Goal: Information Seeking & Learning: Learn about a topic

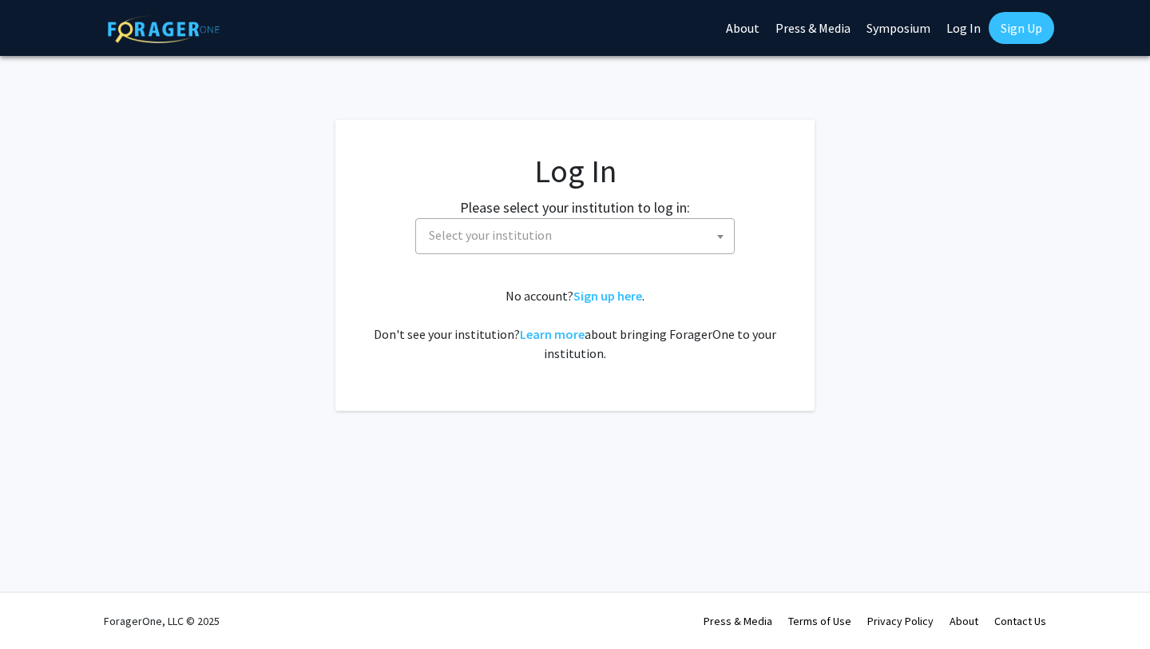
select select
click at [961, 23] on link "Log In" at bounding box center [964, 28] width 50 height 56
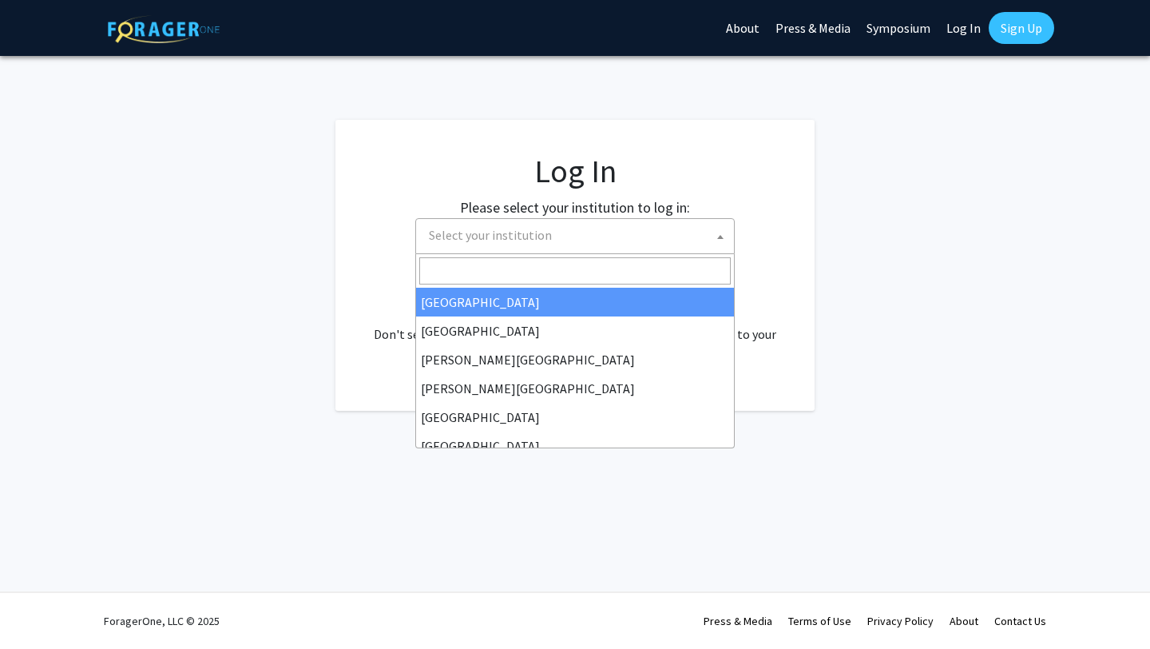
click at [609, 245] on span "Select your institution" at bounding box center [579, 235] width 312 height 33
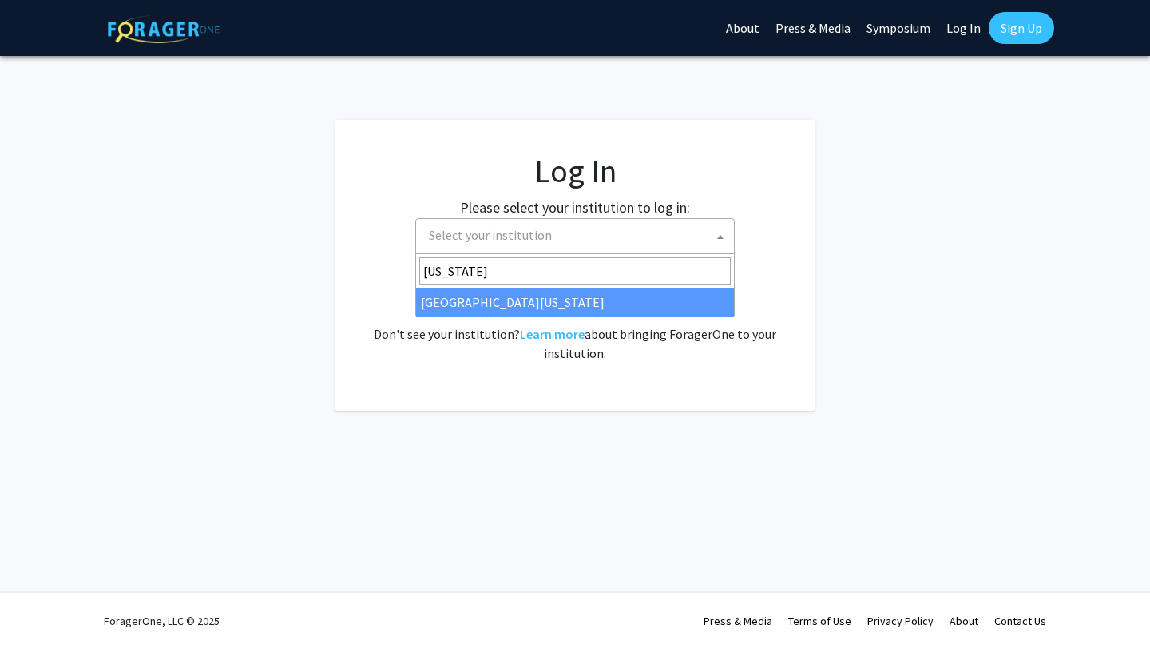
type input "[US_STATE]"
select select "13"
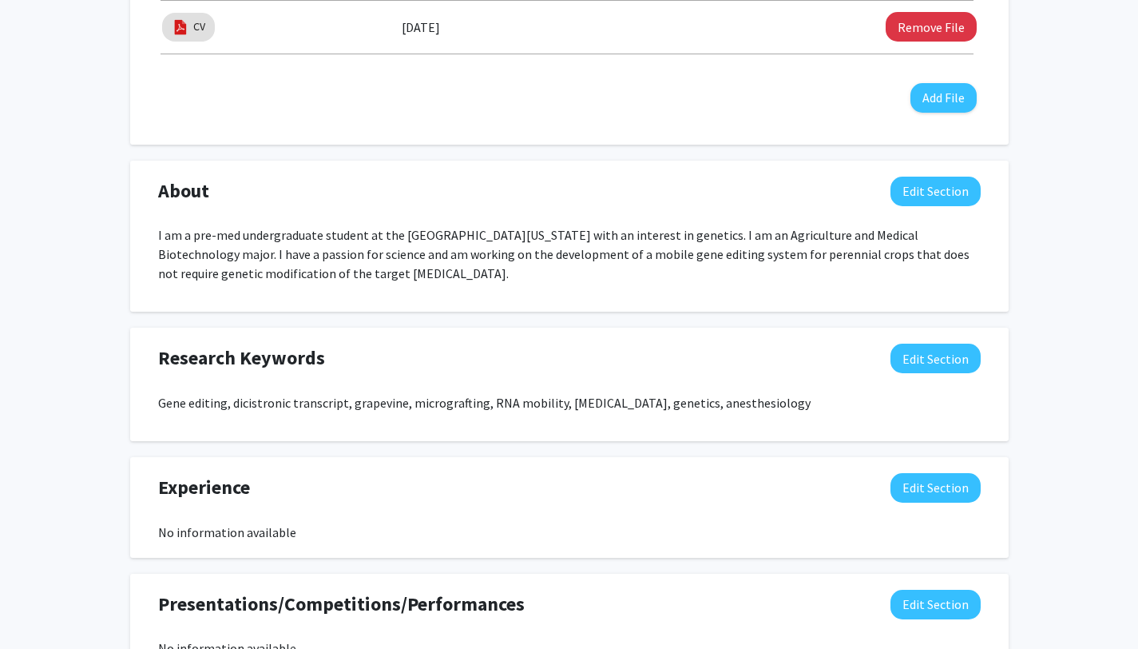
scroll to position [664, 0]
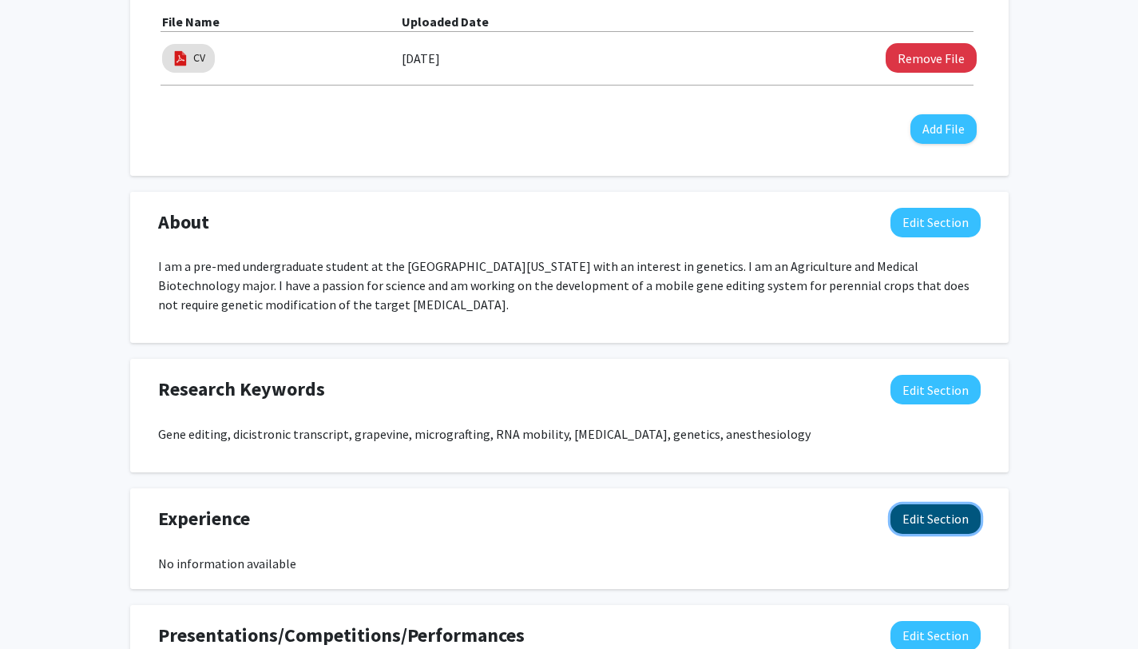
click at [906, 522] on button "Edit Section" at bounding box center [936, 519] width 90 height 30
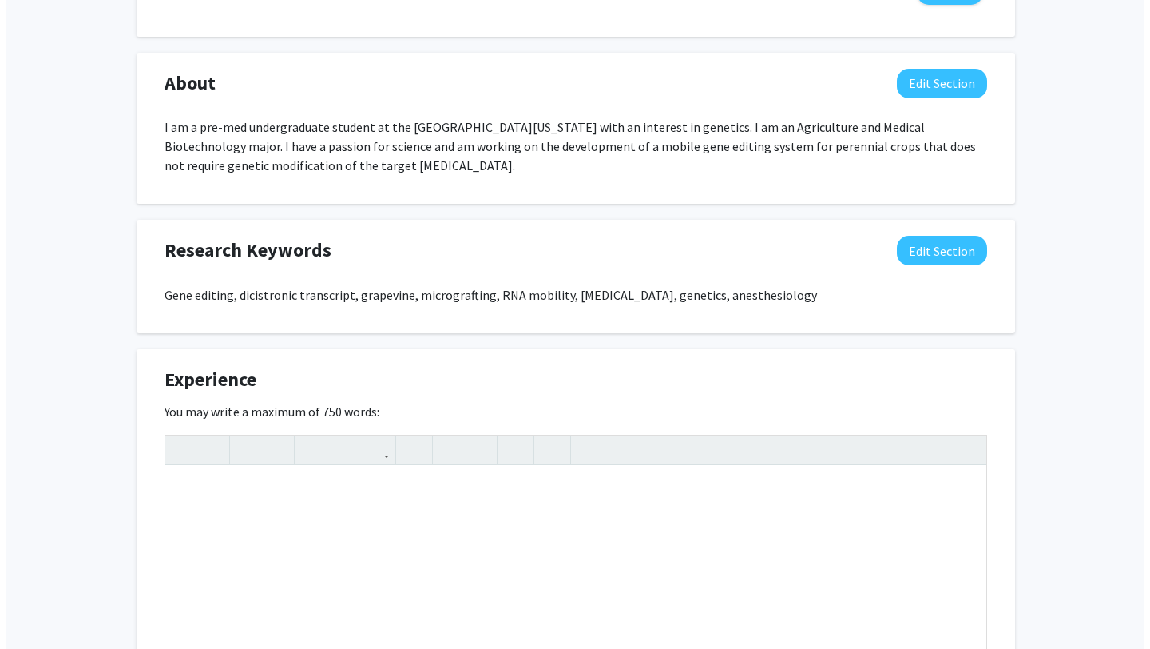
scroll to position [804, 0]
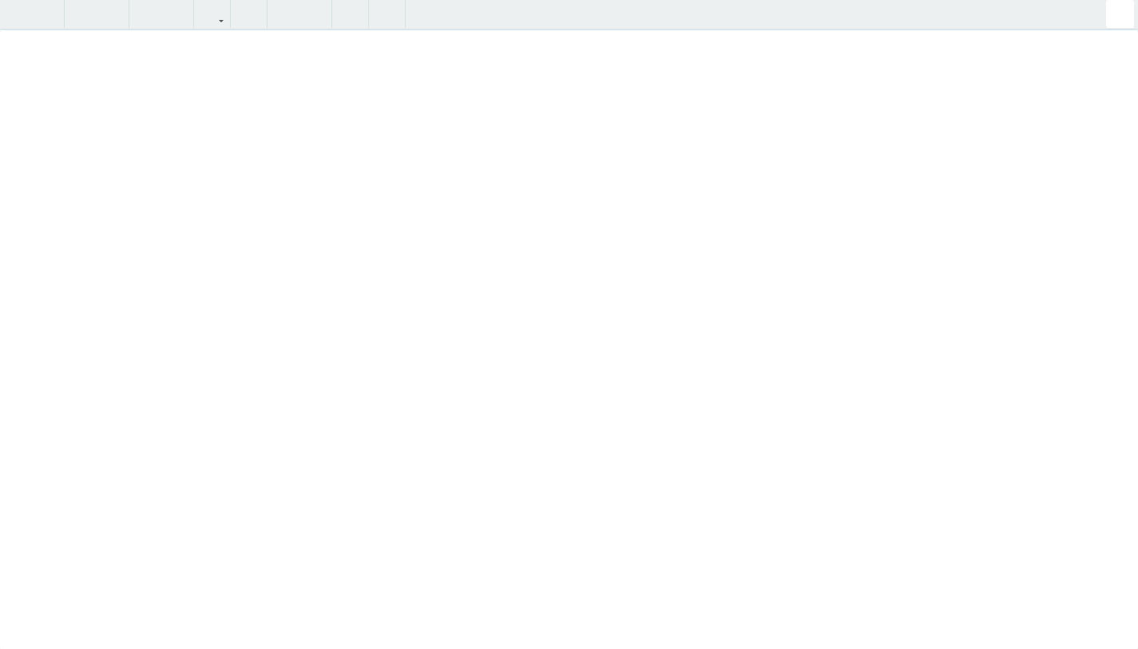
click at [959, 445] on div "Insert link Remove link" at bounding box center [569, 324] width 1138 height 649
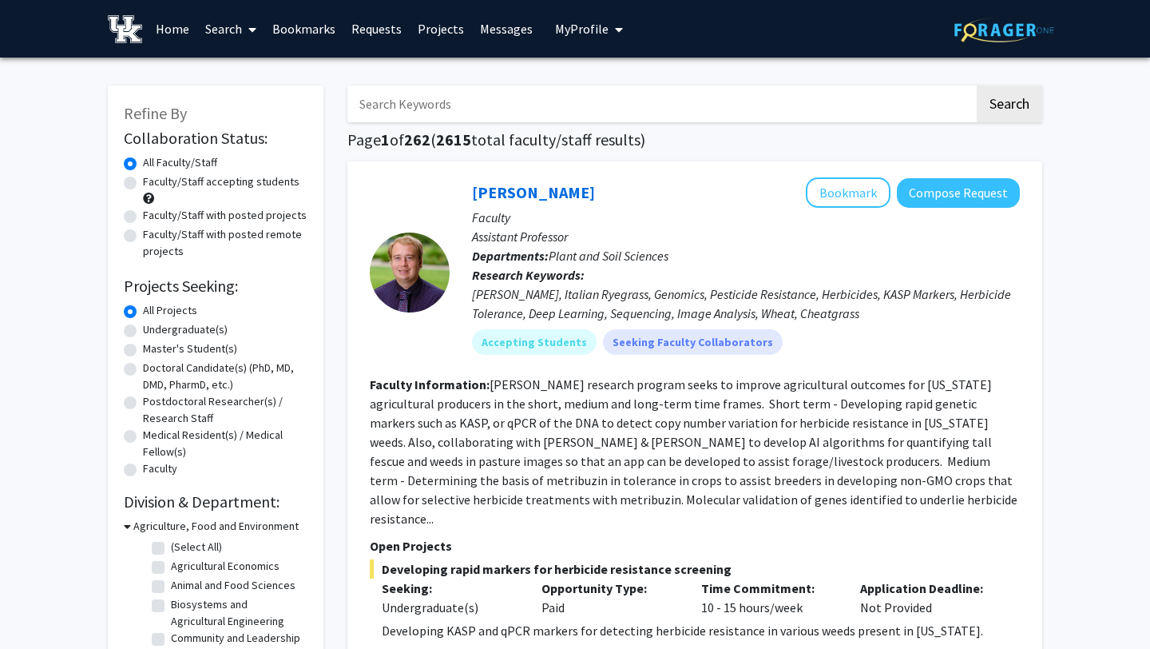
click at [610, 16] on span "My profile dropdown to access profile and logout" at bounding box center [616, 30] width 14 height 56
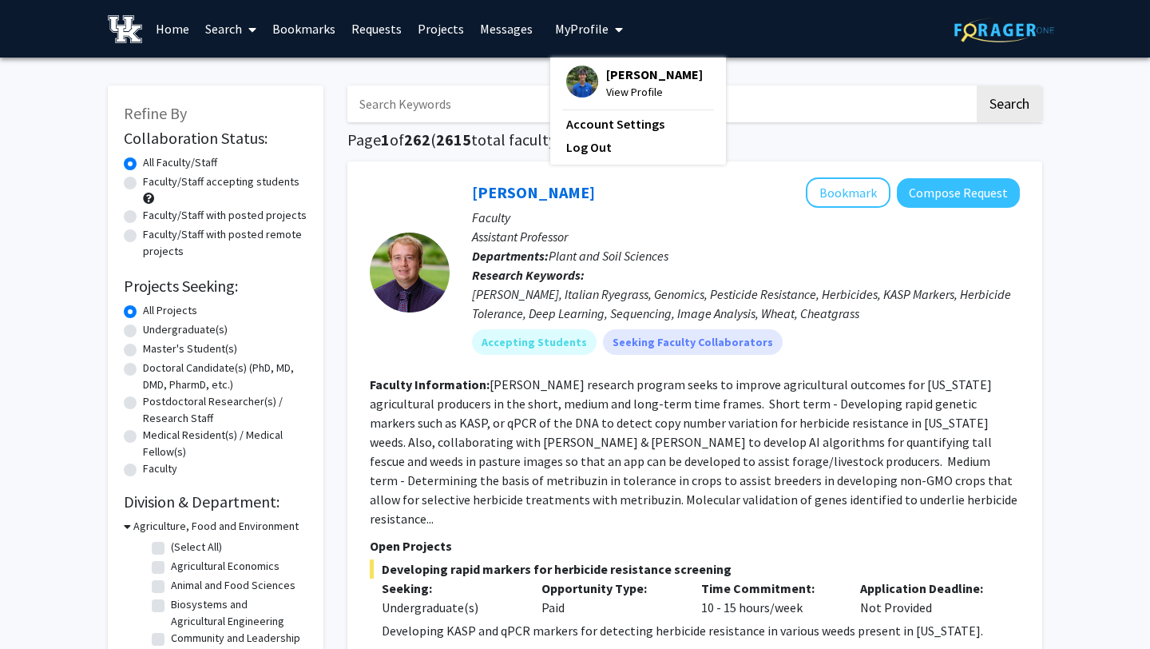
click at [606, 75] on span "Owen Walker" at bounding box center [654, 75] width 97 height 18
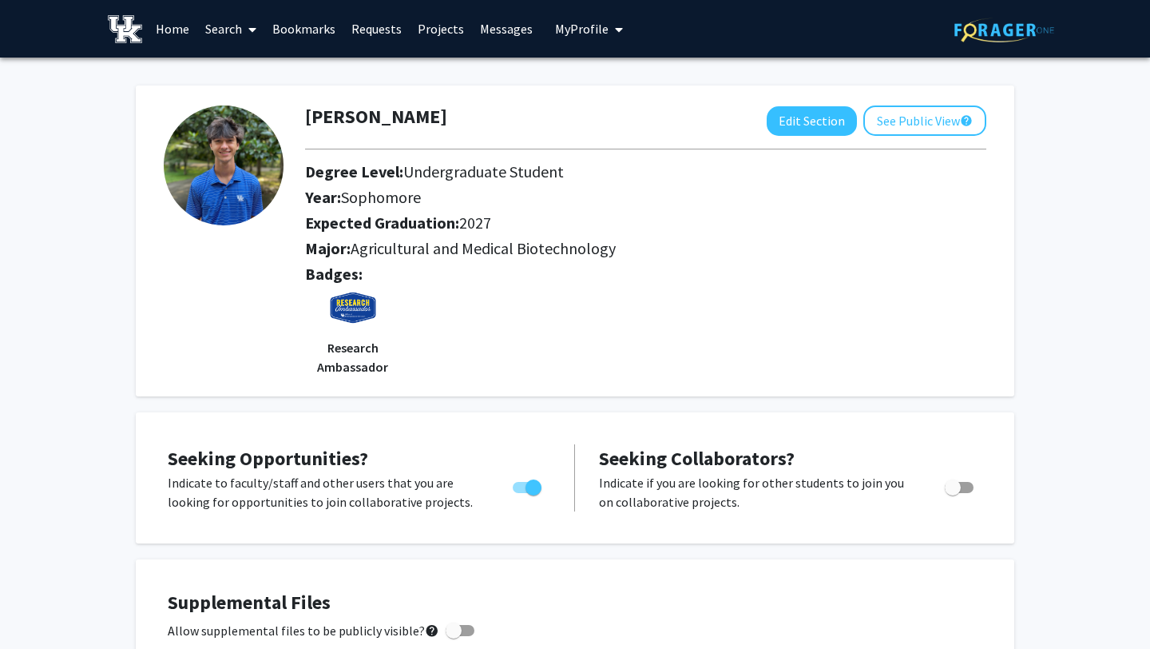
click at [991, 360] on div "Badges: Research Ambassador" at bounding box center [645, 320] width 705 height 112
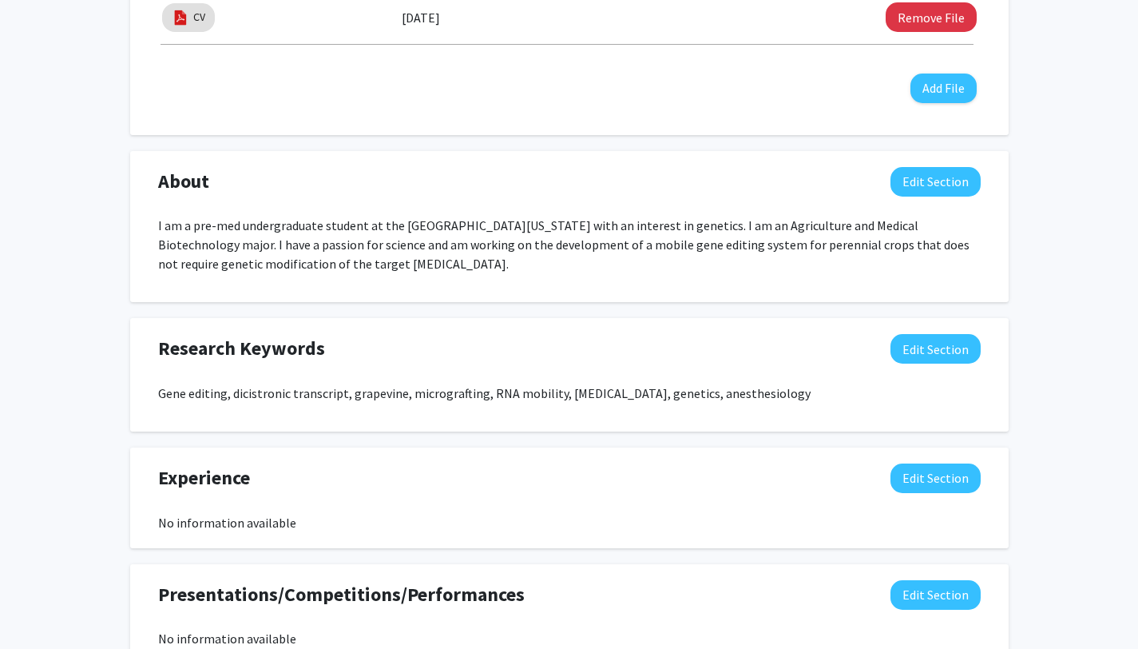
scroll to position [733, 0]
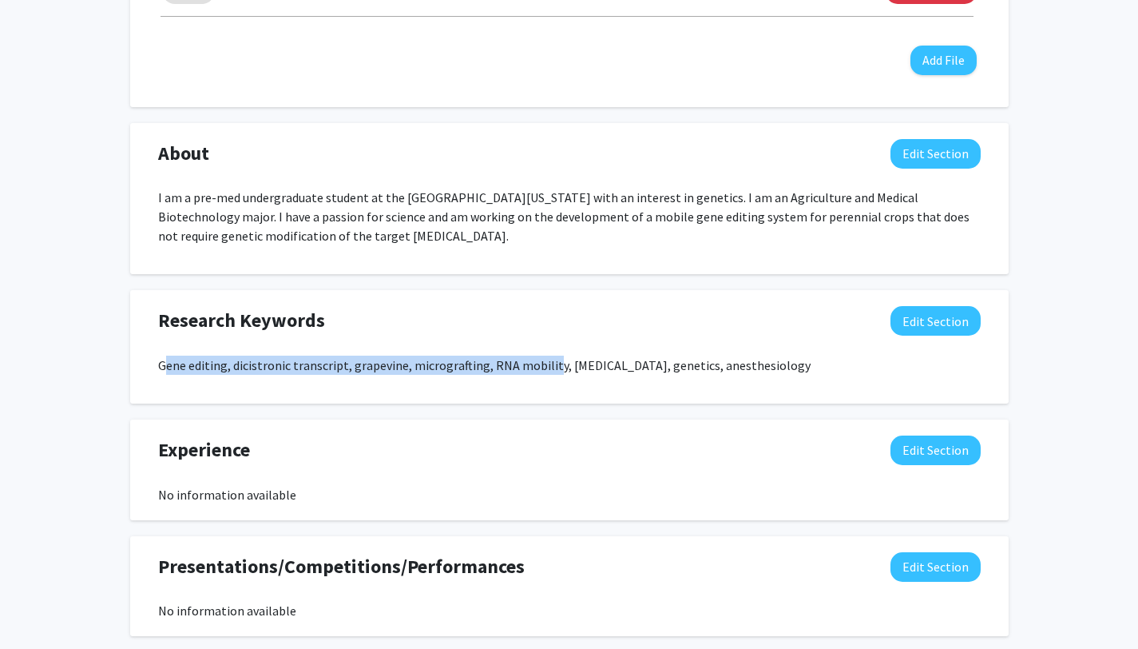
drag, startPoint x: 161, startPoint y: 365, endPoint x: 547, endPoint y: 369, distance: 385.9
click at [547, 369] on p "Gene editing, dicistronic transcript, grapevine, micrografting, RNA mobility, […" at bounding box center [569, 365] width 823 height 19
click at [553, 385] on div "Gene editing, dicistronic transcript, grapevine, micrografting, RNA mobility, […" at bounding box center [569, 372] width 823 height 32
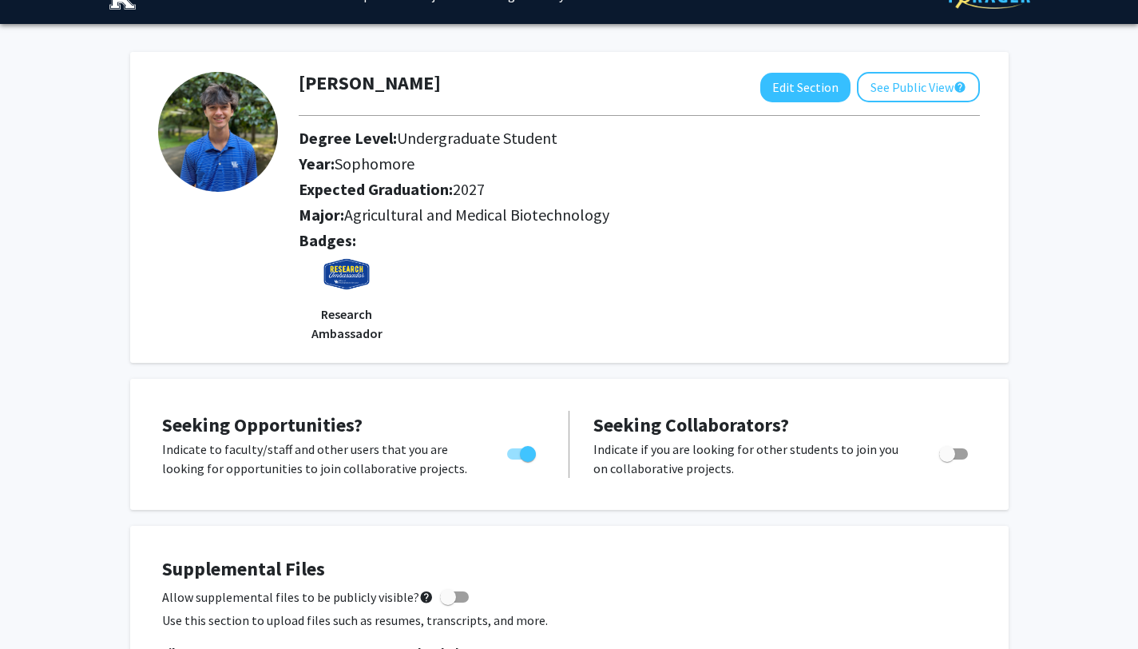
scroll to position [0, 0]
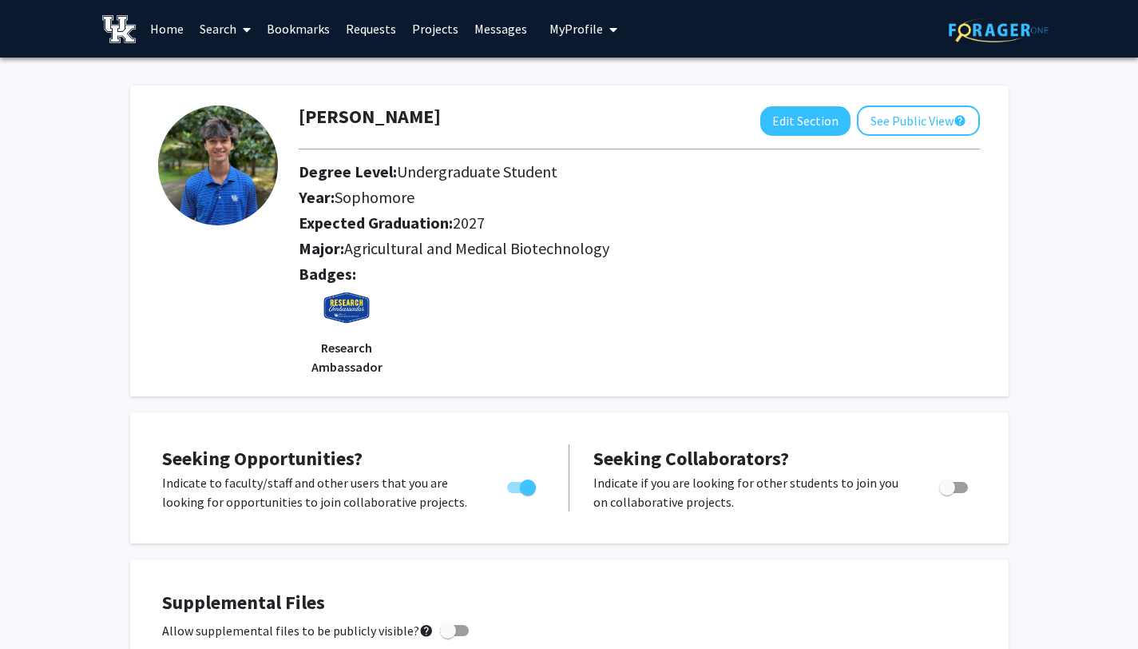
click at [213, 37] on link "Search" at bounding box center [225, 29] width 67 height 56
click at [257, 72] on span "Faculty/Staff" at bounding box center [250, 74] width 117 height 32
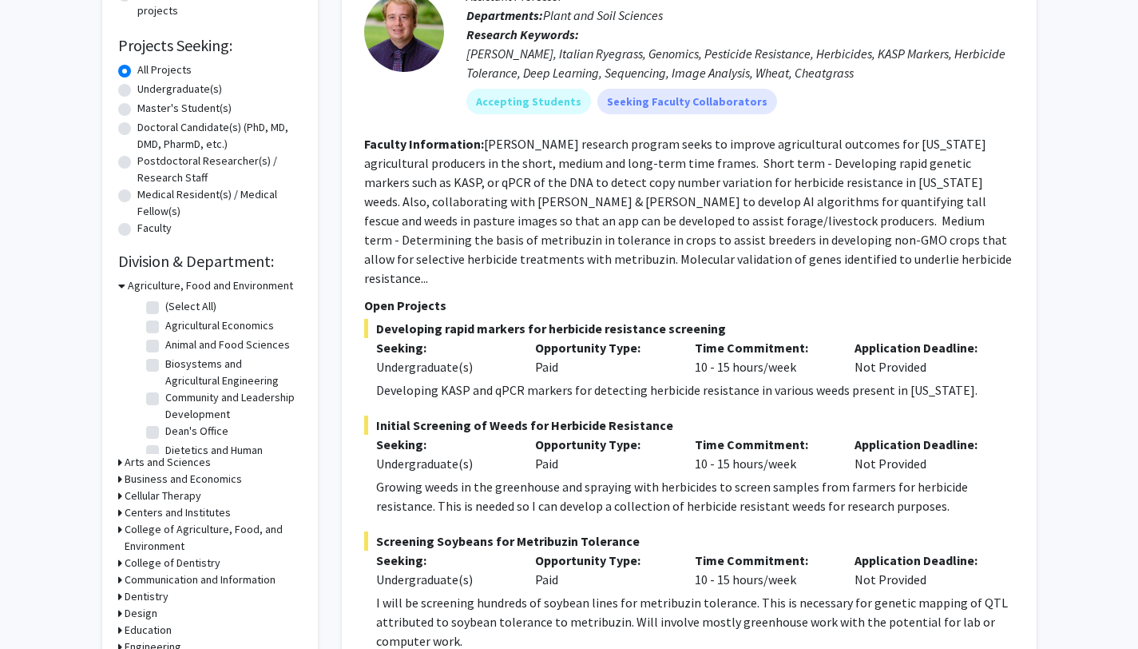
scroll to position [247, 0]
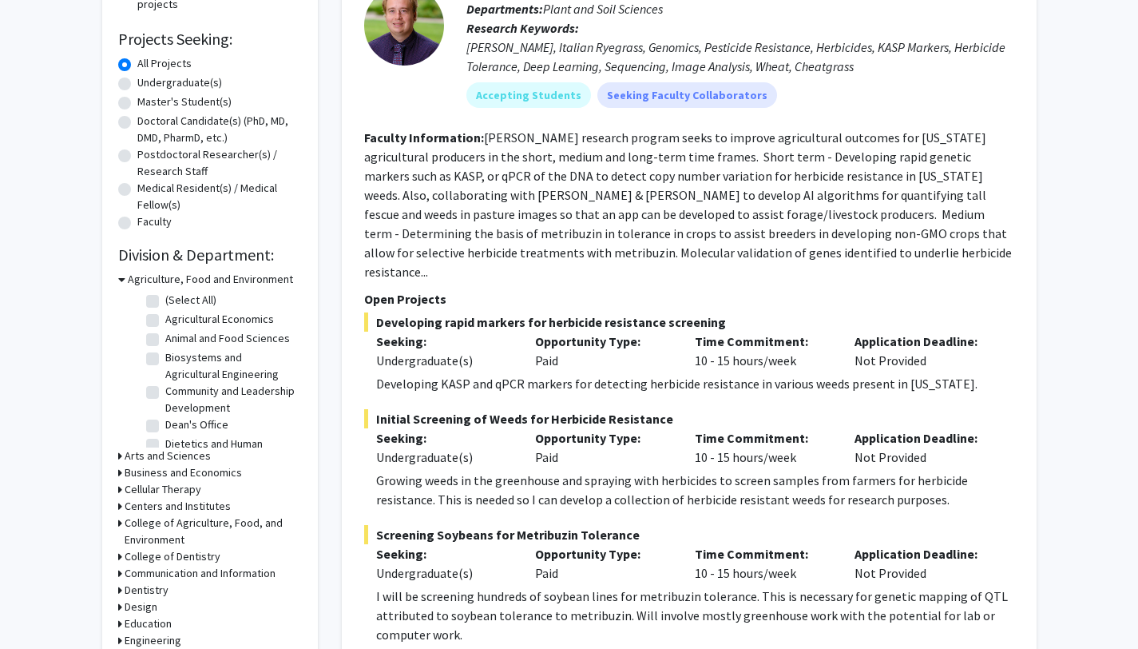
click at [122, 452] on div "Arts and Sciences" at bounding box center [210, 455] width 184 height 17
click at [120, 454] on icon at bounding box center [120, 455] width 4 height 17
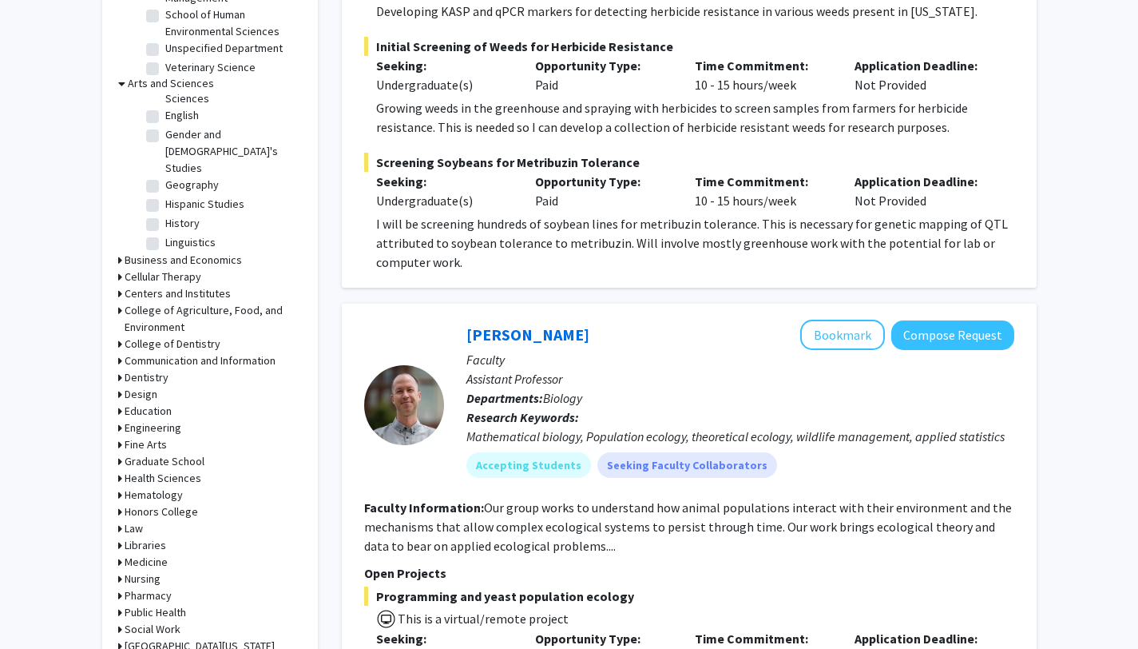
scroll to position [641, 0]
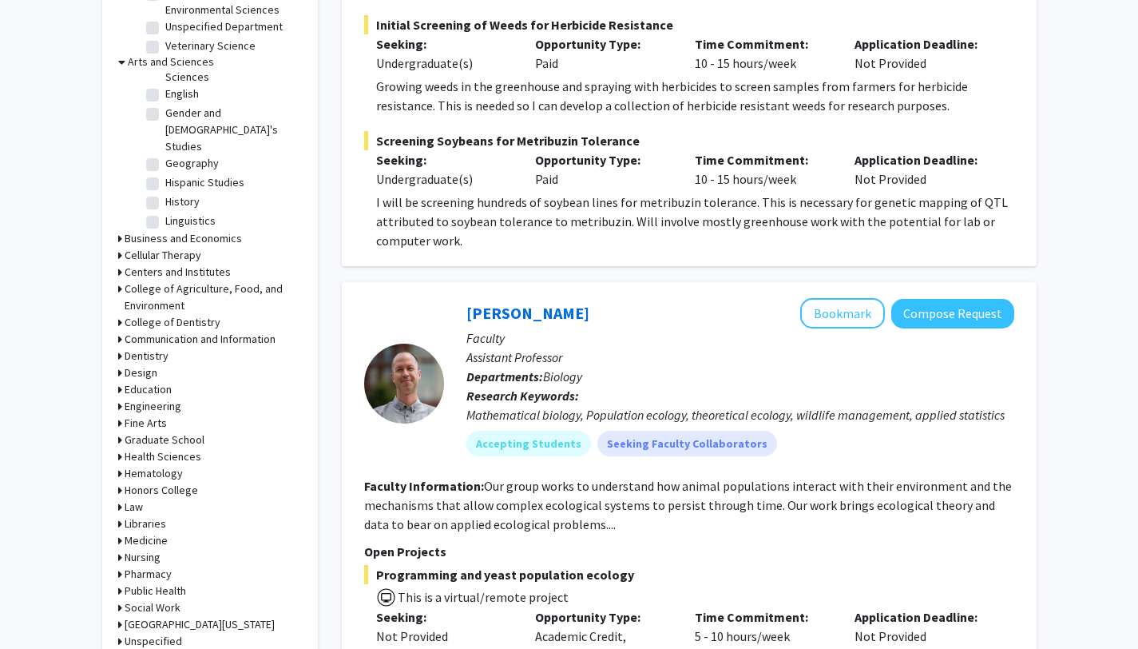
click at [134, 423] on h3 "Fine Arts" at bounding box center [146, 423] width 42 height 17
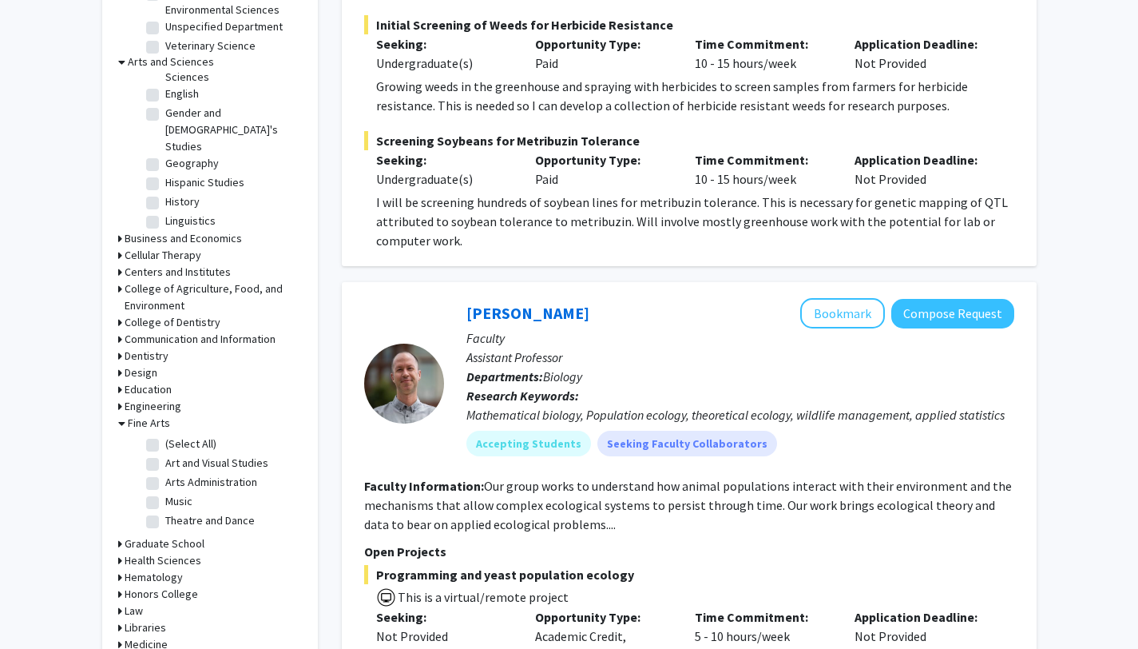
click at [165, 460] on label "Art and Visual Studies" at bounding box center [216, 463] width 103 height 17
click at [165, 460] on input "Art and Visual Studies" at bounding box center [170, 460] width 10 height 10
checkbox input "true"
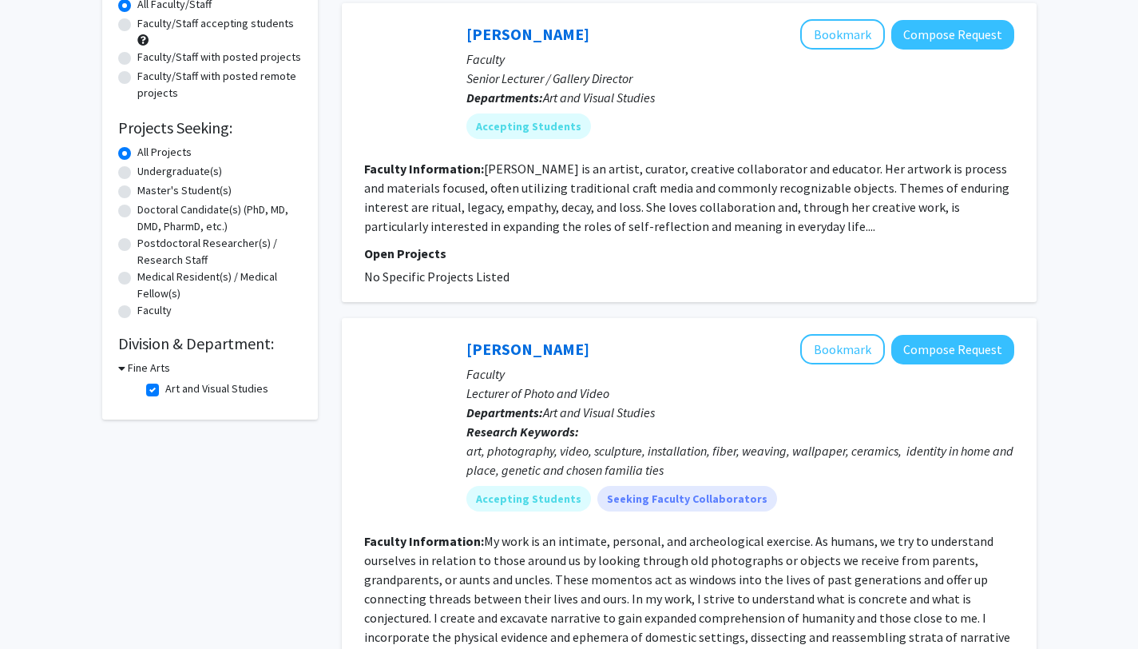
scroll to position [168, 0]
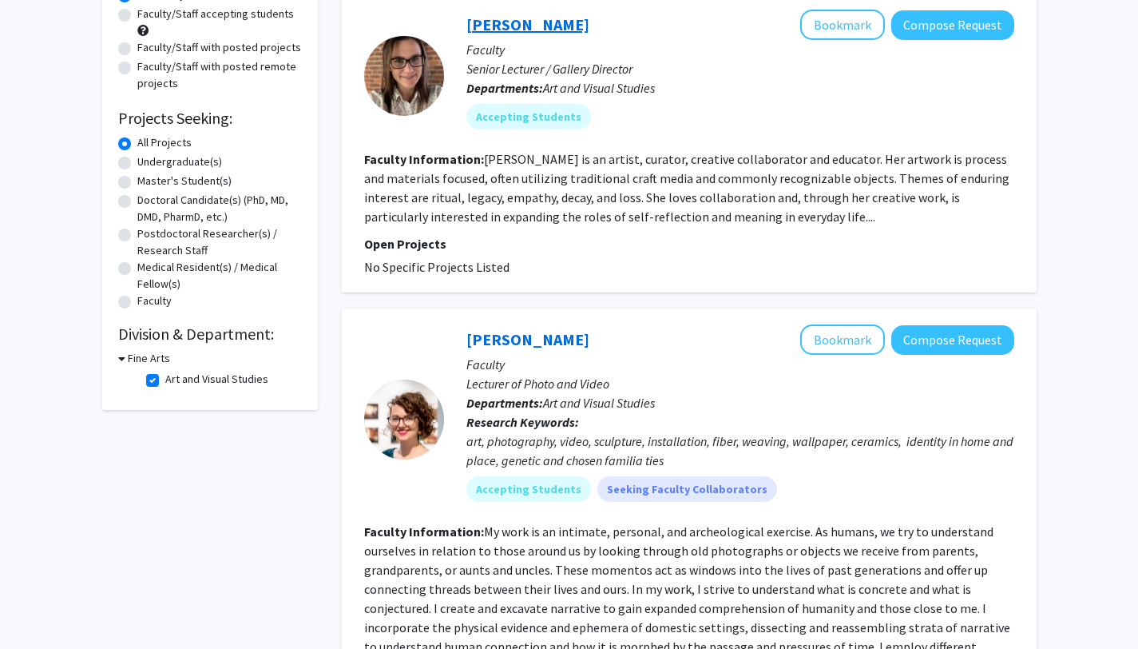
click at [483, 30] on link "Rebecca Alley" at bounding box center [528, 24] width 123 height 20
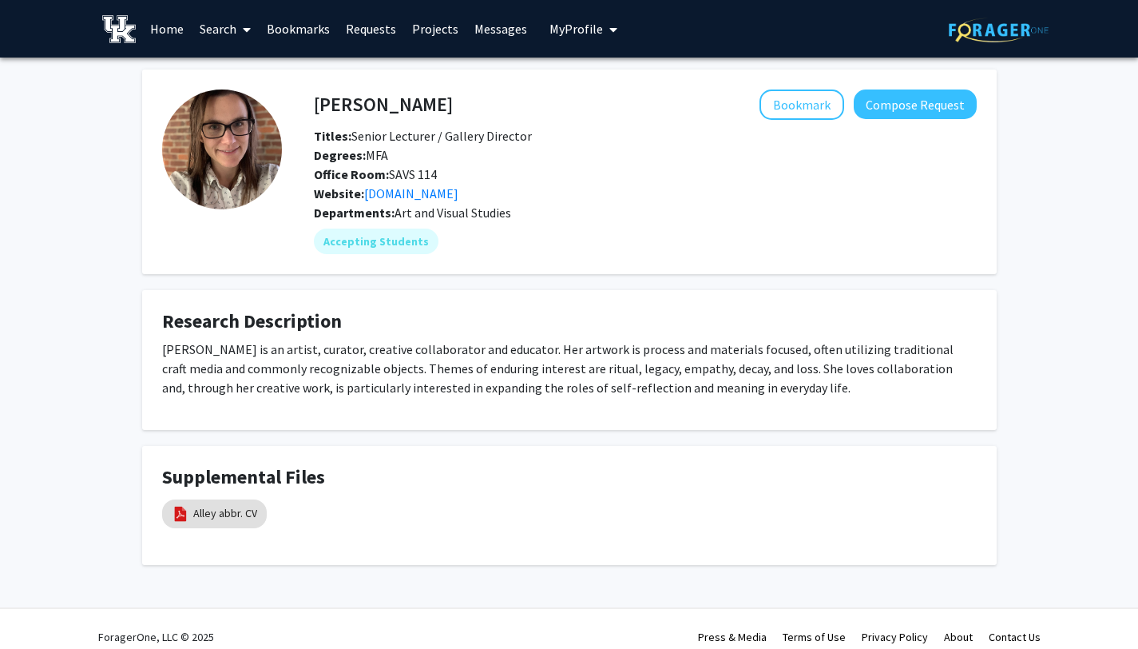
scroll to position [15, 0]
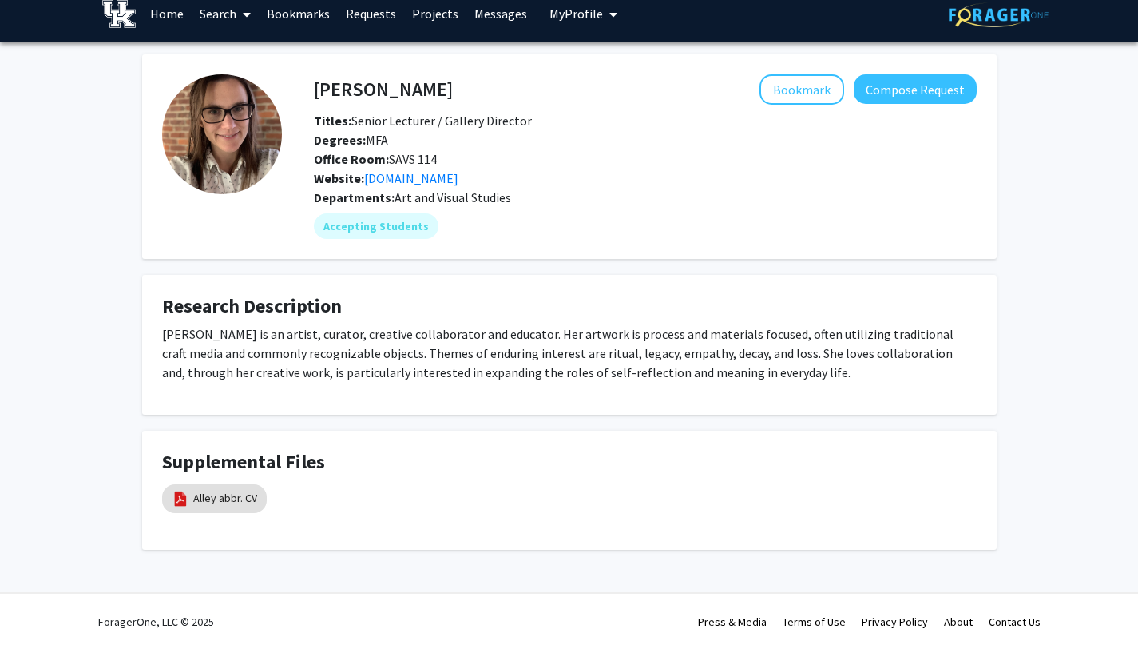
drag, startPoint x: 312, startPoint y: 90, endPoint x: 435, endPoint y: 90, distance: 122.2
click at [435, 90] on div "Rebecca Alley Bookmark Compose Request" at bounding box center [645, 89] width 687 height 30
drag, startPoint x: 429, startPoint y: 87, endPoint x: 300, endPoint y: 85, distance: 129.4
click at [300, 85] on div "Rebecca Alley Bookmark Compose Request Titles: Senior Lecturer / Gallery Direct…" at bounding box center [629, 156] width 695 height 165
click at [316, 89] on div "Rebecca Alley Bookmark Compose Request" at bounding box center [645, 89] width 687 height 30
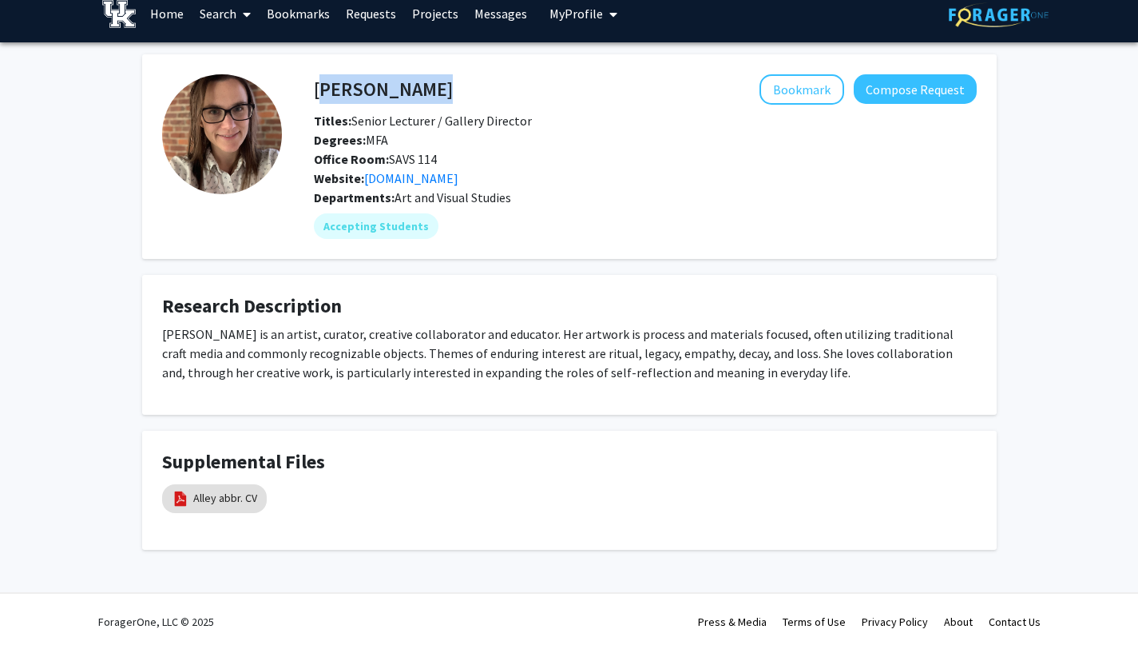
copy h4 "Rebecca Alley"
click at [501, 113] on span "Titles: Senior Lecturer / Gallery Director" at bounding box center [423, 121] width 218 height 16
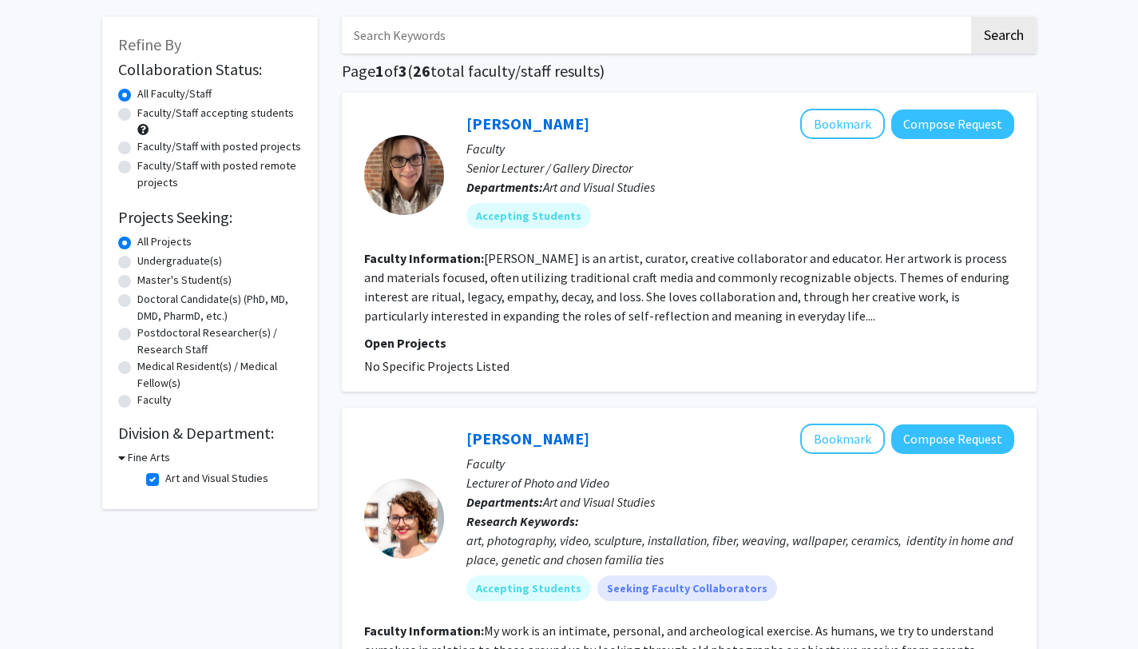
scroll to position [70, 0]
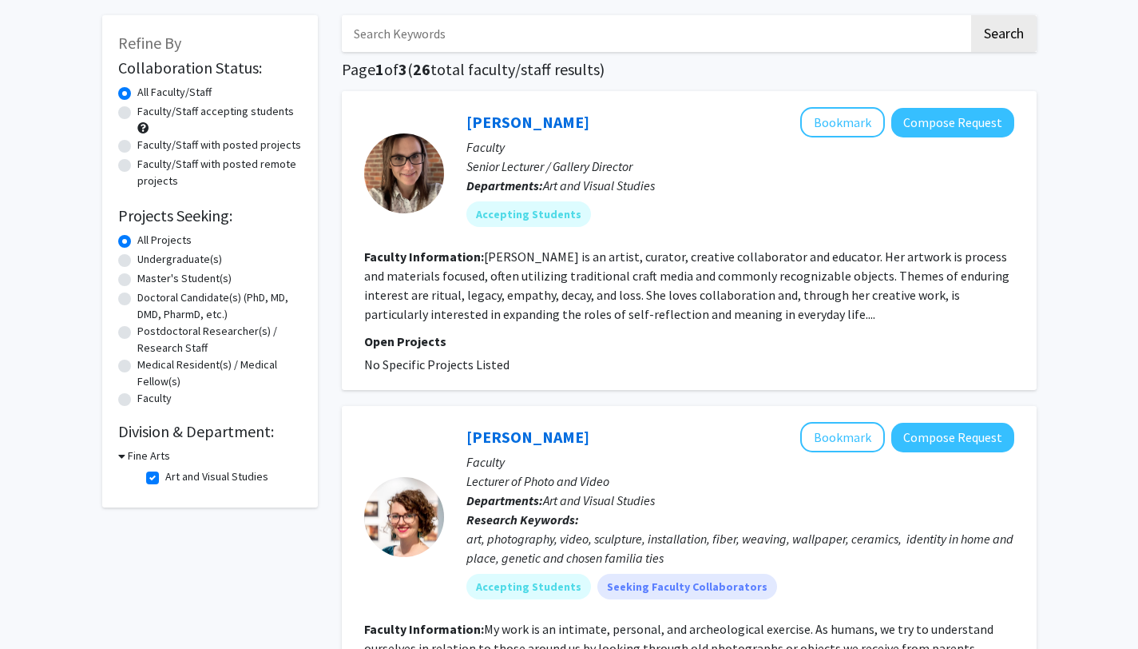
click at [137, 260] on label "Undergraduate(s)" at bounding box center [179, 259] width 85 height 17
click at [137, 260] on input "Undergraduate(s)" at bounding box center [142, 256] width 10 height 10
radio input "true"
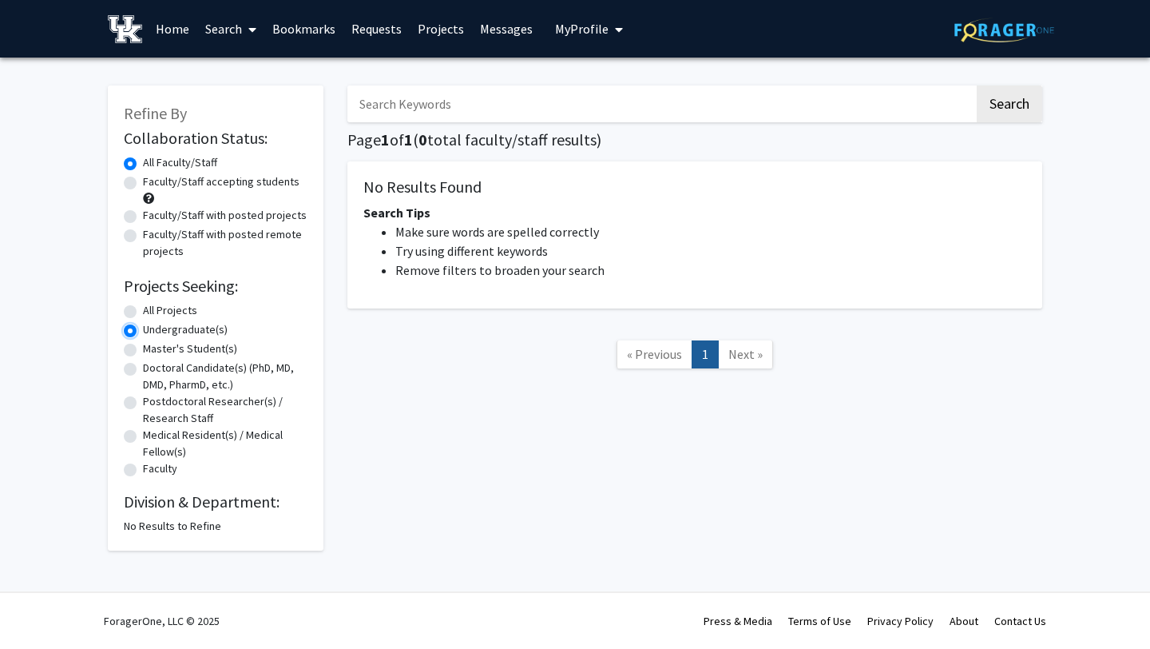
radio input "true"
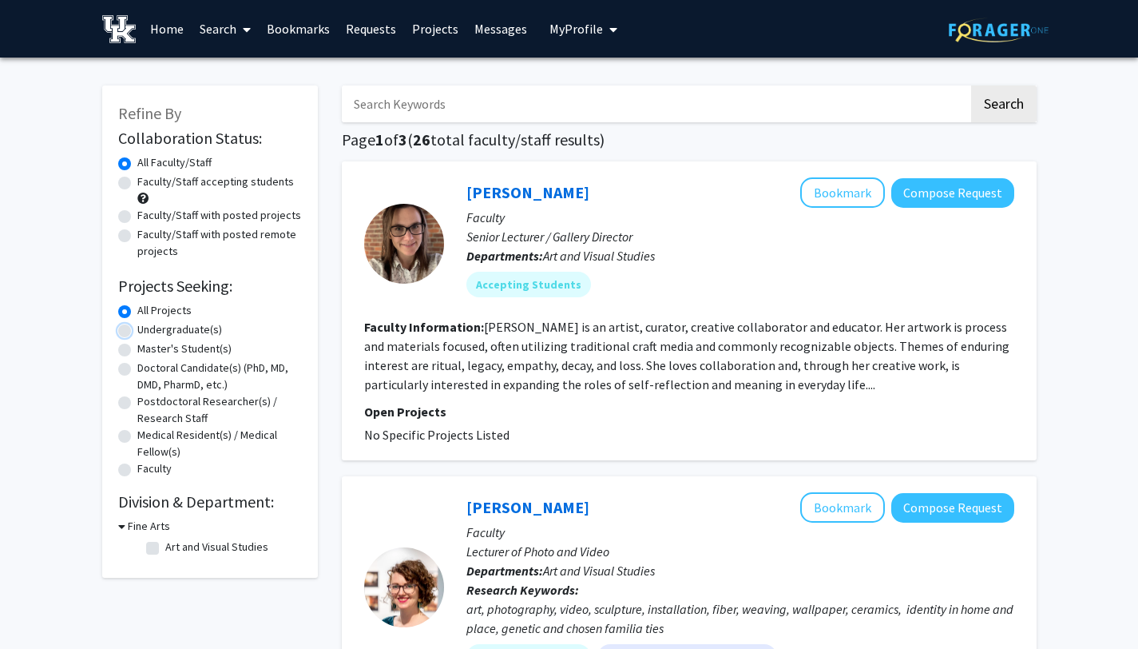
checkbox input "false"
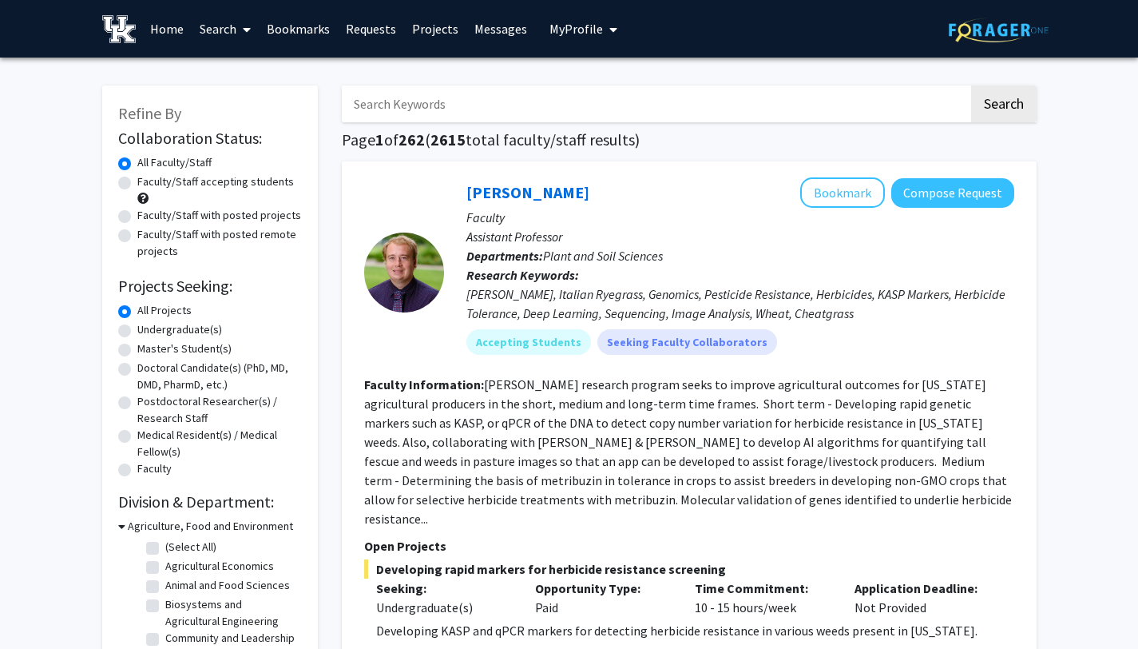
click at [153, 388] on label "Doctoral Candidate(s) (PhD, MD, DMD, PharmD, etc.)" at bounding box center [219, 377] width 165 height 34
click at [148, 370] on input "Doctoral Candidate(s) (PhD, MD, DMD, PharmD, etc.)" at bounding box center [142, 365] width 10 height 10
radio input "true"
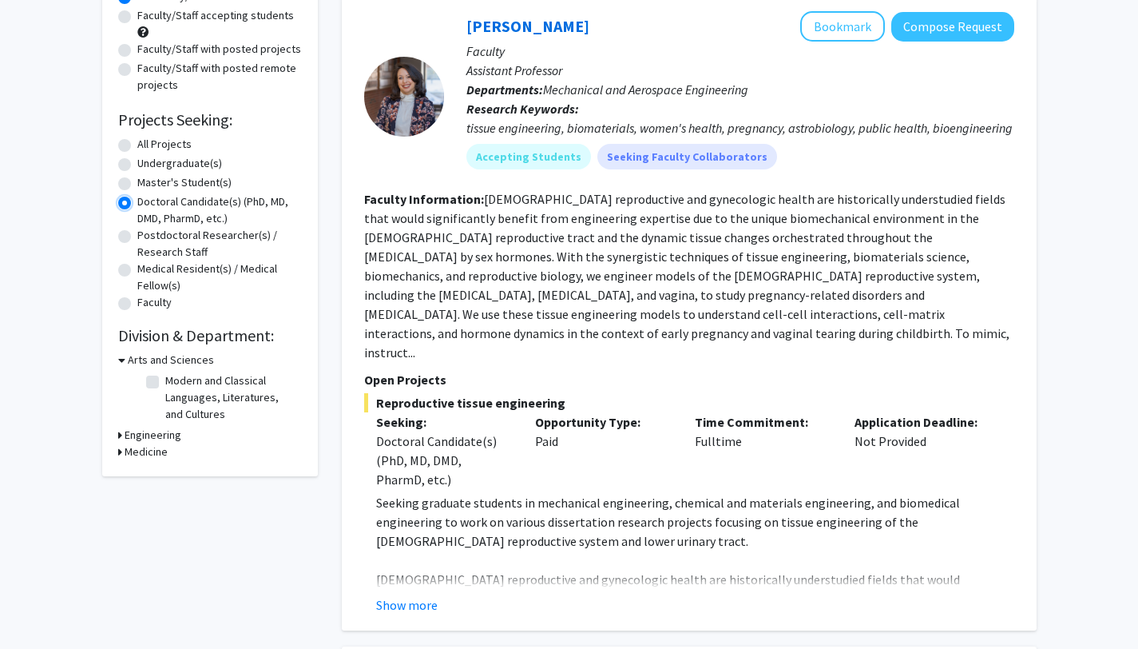
scroll to position [167, 0]
click at [137, 145] on label "All Projects" at bounding box center [164, 143] width 54 height 17
click at [137, 145] on input "All Projects" at bounding box center [142, 140] width 10 height 10
radio input "true"
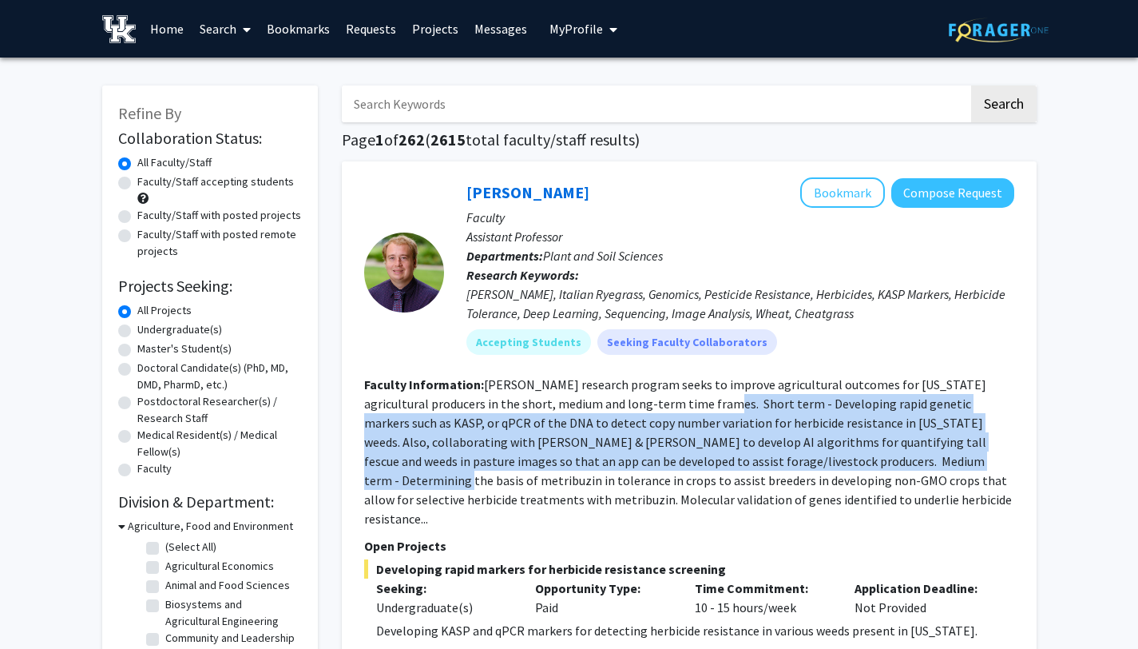
drag, startPoint x: 658, startPoint y: 395, endPoint x: 831, endPoint y: 454, distance: 182.2
click at [831, 454] on fg-read-more "Dr. Revolinski's research program seeks to improve agricultural outcomes for Ke…" at bounding box center [688, 451] width 648 height 150
click at [1007, 338] on div "Accepting Students Seeking Faculty Collaborators" at bounding box center [740, 342] width 554 height 32
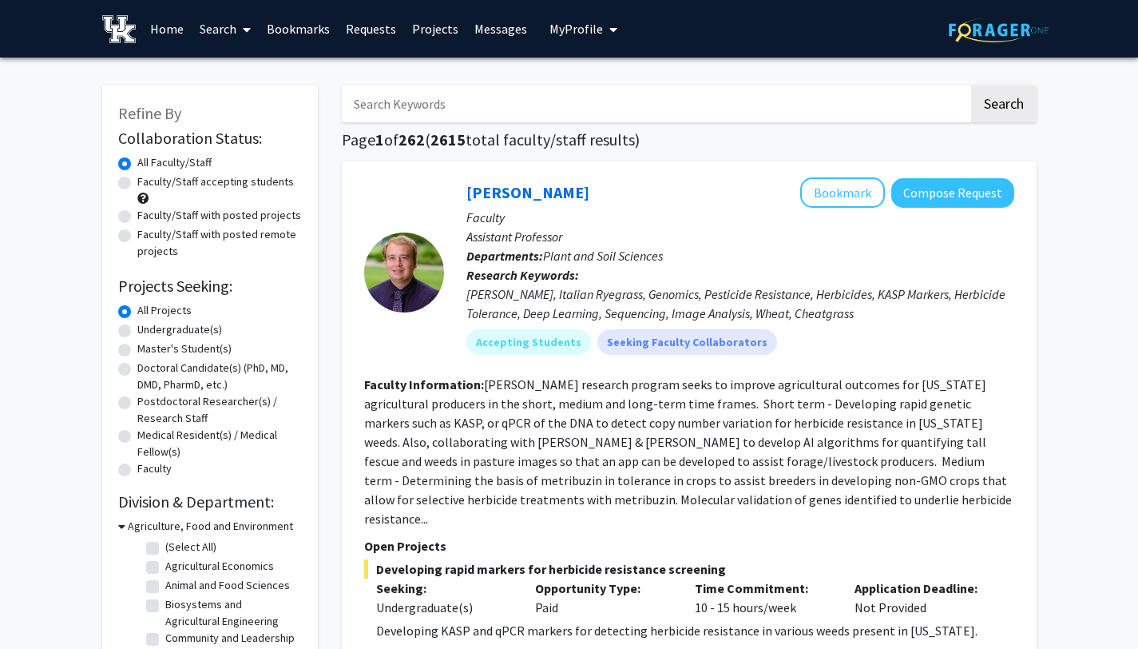
click at [422, 97] on input "Search Keywords" at bounding box center [655, 103] width 627 height 37
click at [971, 85] on button "Search" at bounding box center [1004, 103] width 66 height 37
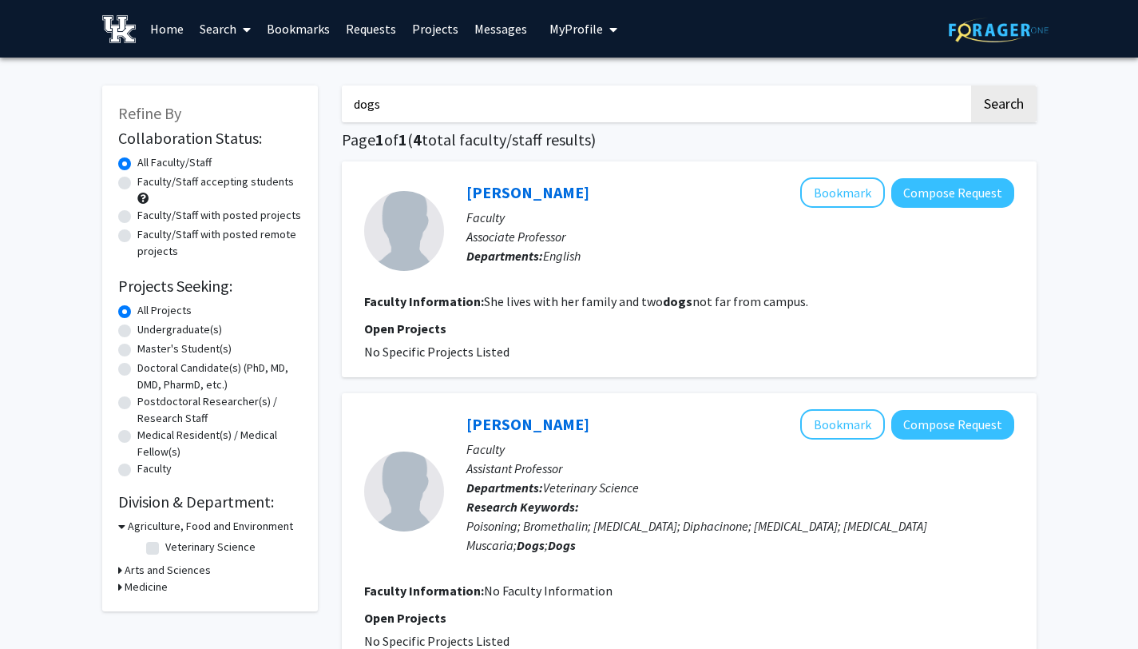
drag, startPoint x: 402, startPoint y: 101, endPoint x: 276, endPoint y: 101, distance: 126.2
type input "stage lighting"
click at [971, 85] on button "Search" at bounding box center [1004, 103] width 66 height 37
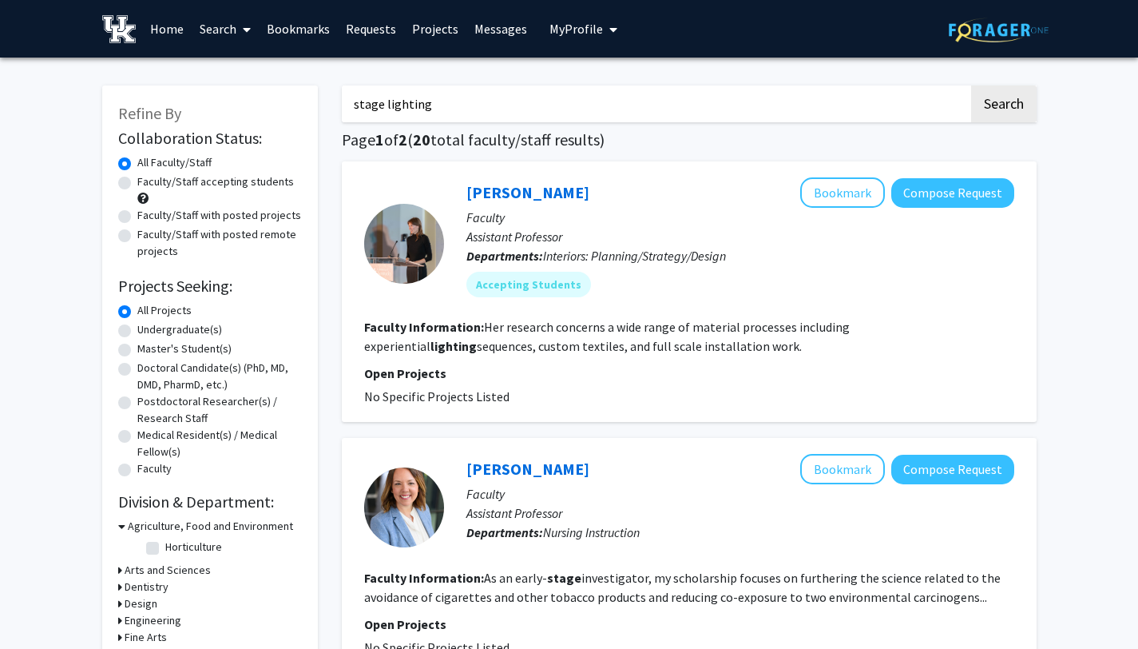
drag, startPoint x: 430, startPoint y: 100, endPoint x: 272, endPoint y: 96, distance: 157.4
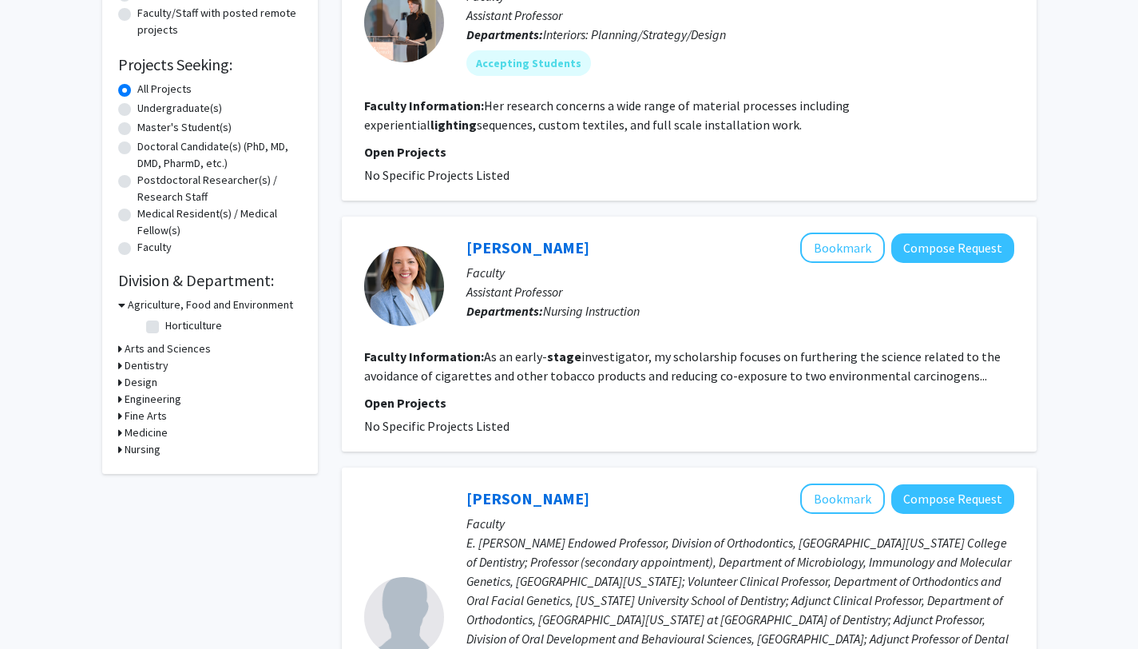
scroll to position [217, 0]
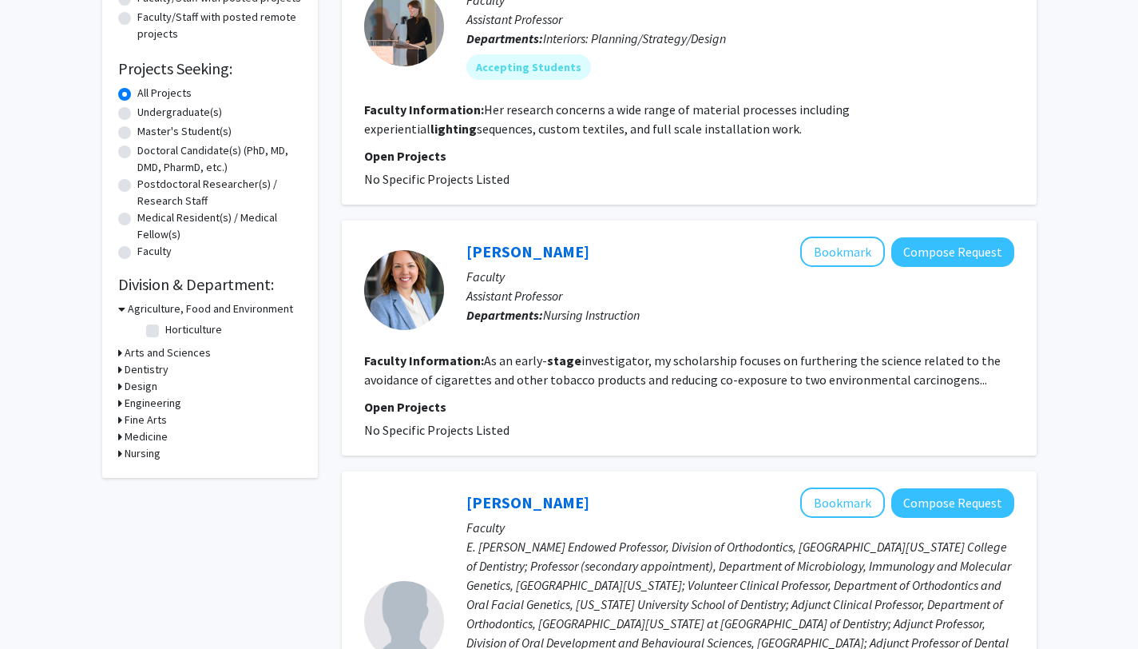
click at [119, 312] on icon at bounding box center [121, 308] width 7 height 17
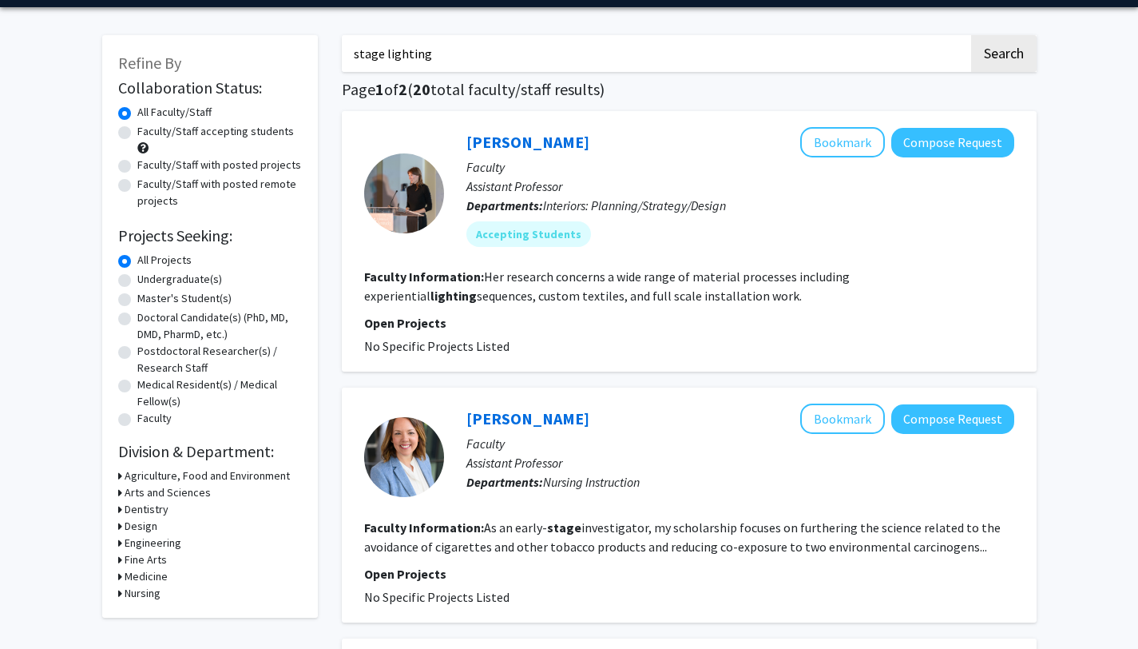
scroll to position [0, 0]
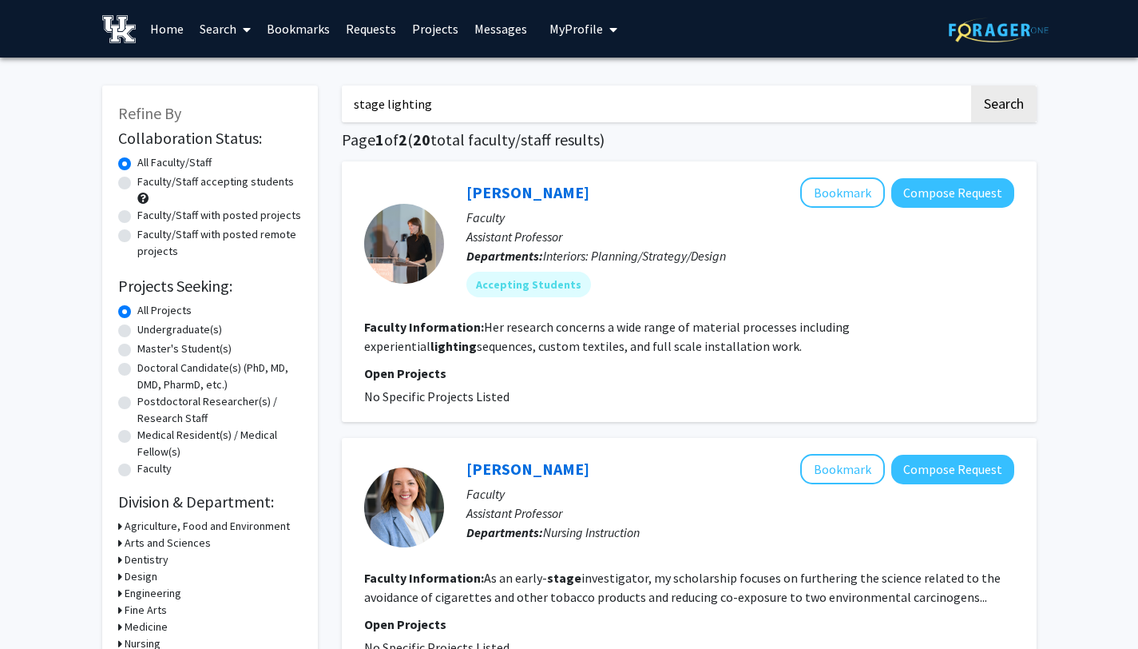
click at [572, 37] on button "My Profile" at bounding box center [583, 29] width 77 height 58
click at [621, 78] on span "Owen Walker" at bounding box center [649, 75] width 97 height 18
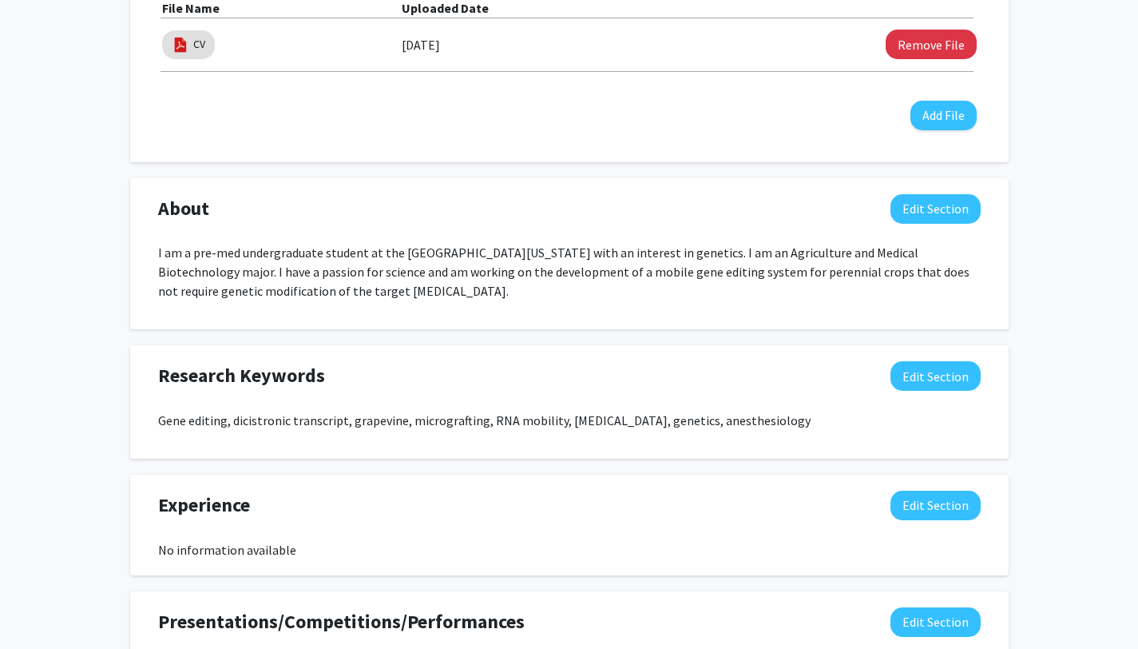
scroll to position [830, 0]
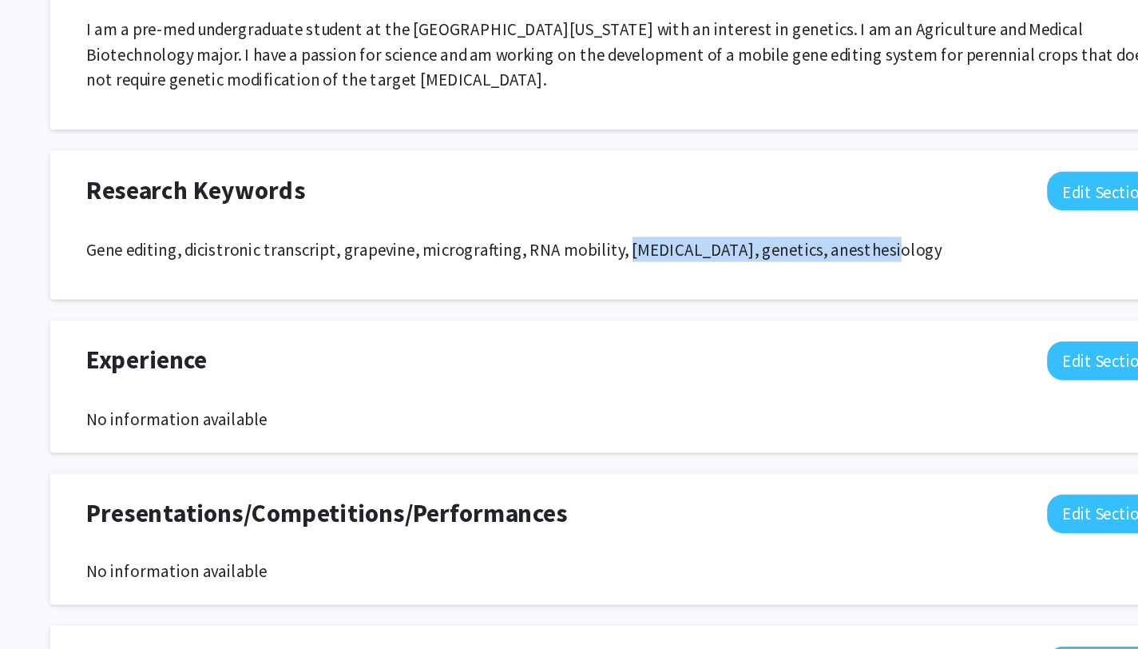
drag, startPoint x: 560, startPoint y: 268, endPoint x: 750, endPoint y: 265, distance: 190.2
click at [750, 265] on p "Gene editing, dicistronic transcript, grapevine, micrografting, RNA mobility, r…" at bounding box center [569, 267] width 823 height 19
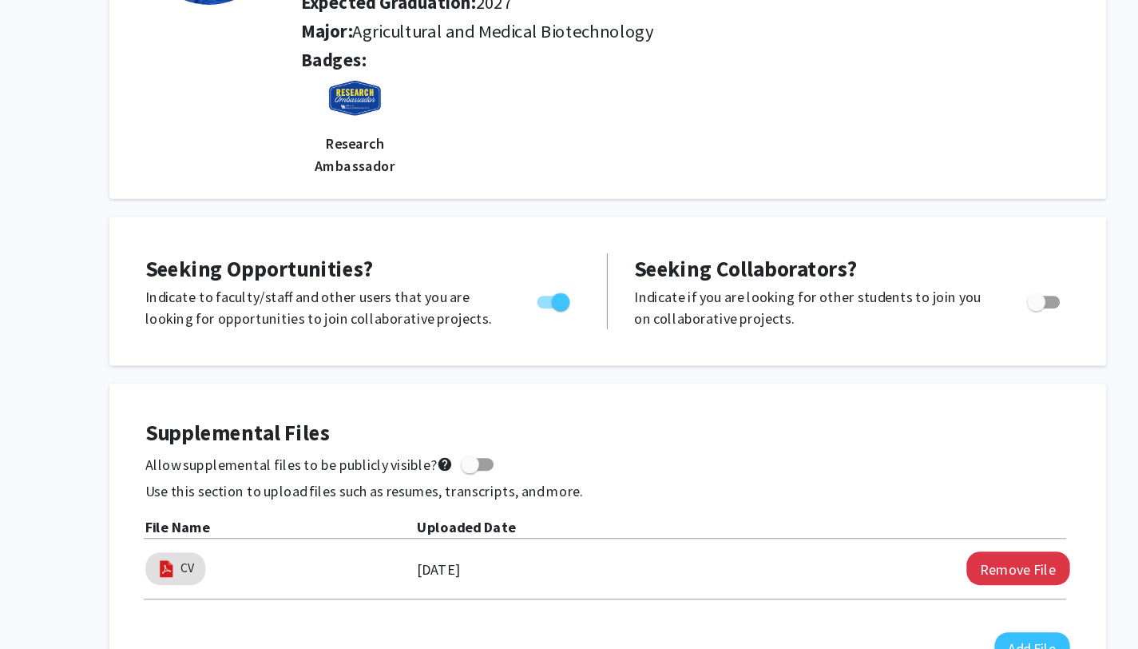
scroll to position [217, 0]
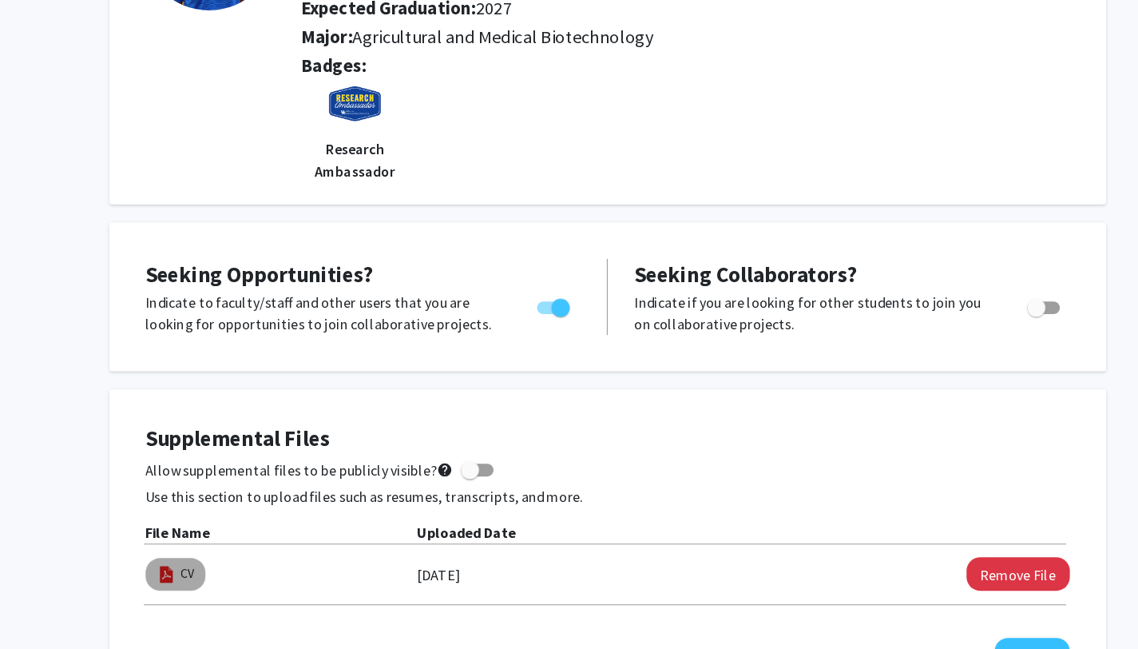
click at [173, 506] on img at bounding box center [181, 506] width 18 height 18
click at [181, 511] on img at bounding box center [181, 506] width 18 height 18
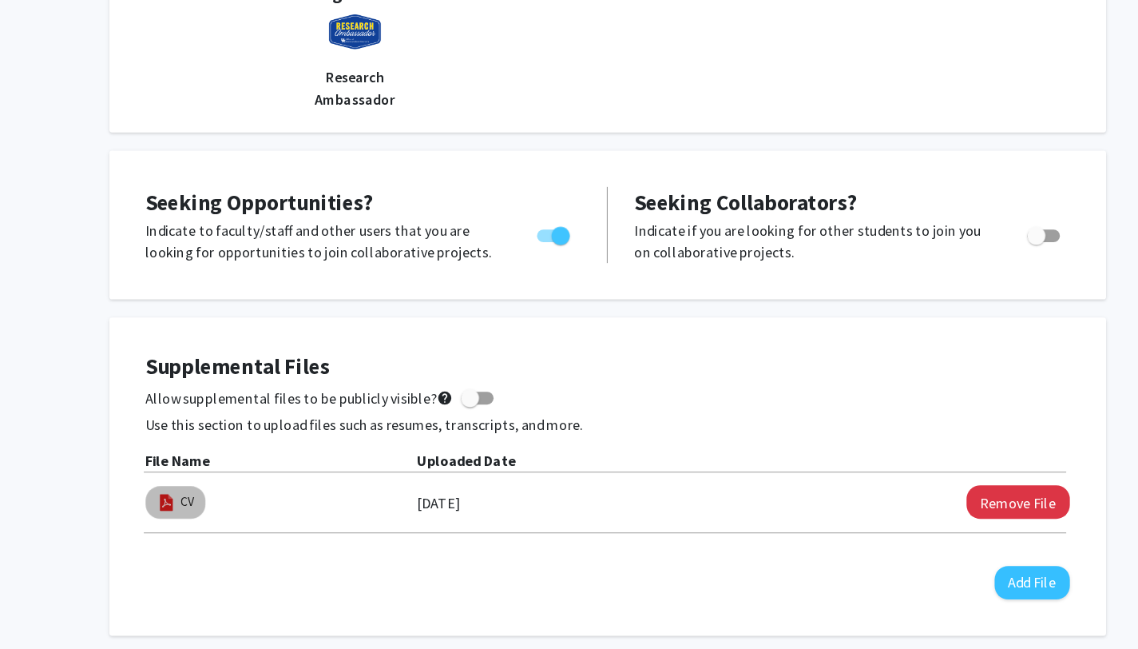
scroll to position [298, 0]
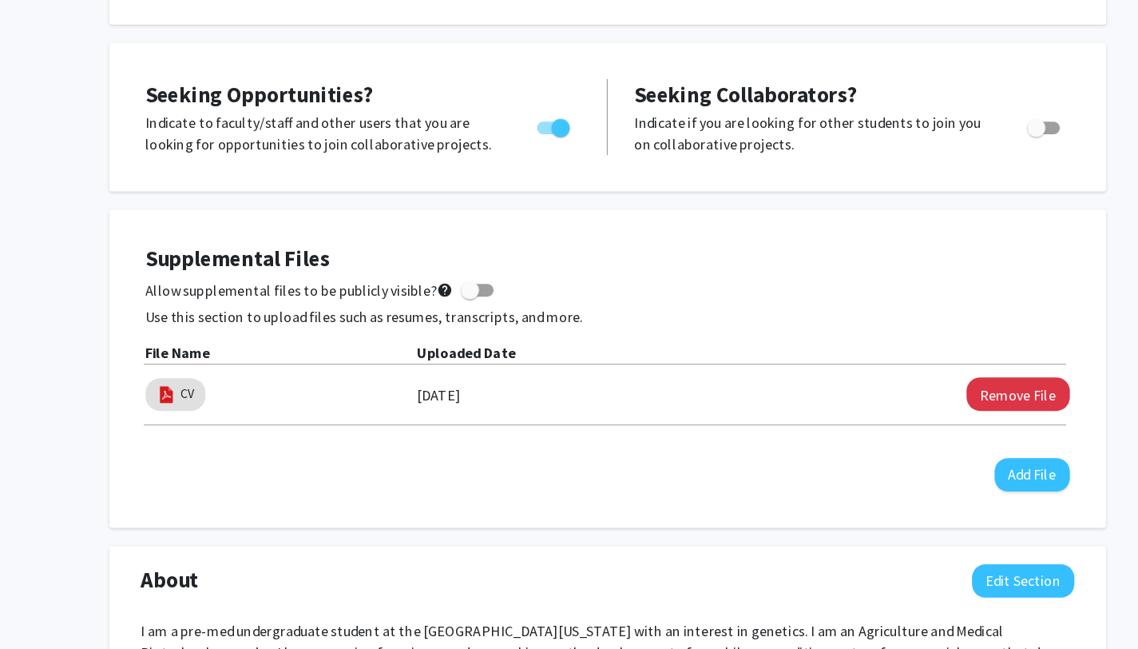
click at [440, 416] on label "02/08/2025" at bounding box center [421, 424] width 38 height 27
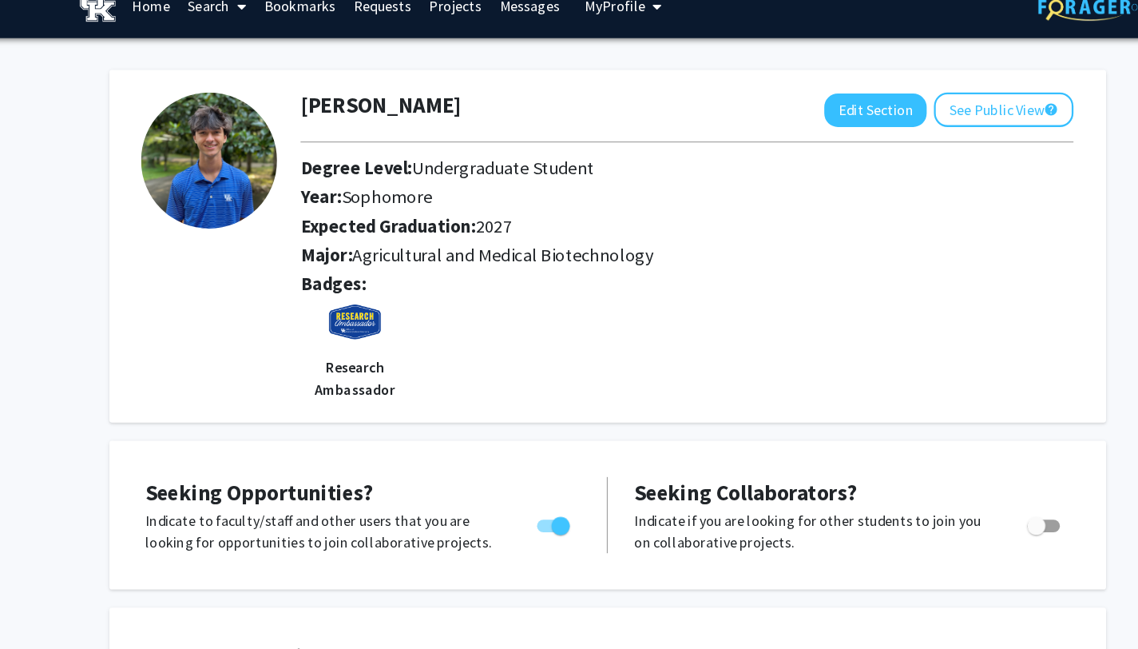
scroll to position [0, 0]
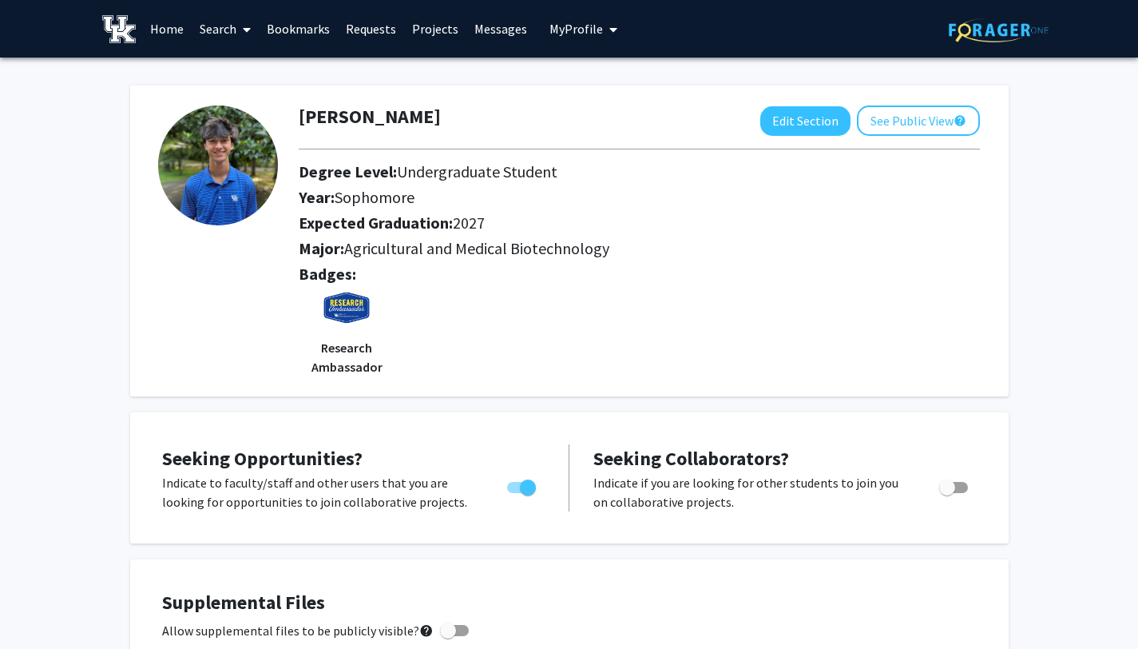
click at [205, 30] on link "Search" at bounding box center [225, 29] width 67 height 56
click at [238, 75] on span "Faculty/Staff" at bounding box center [250, 74] width 117 height 32
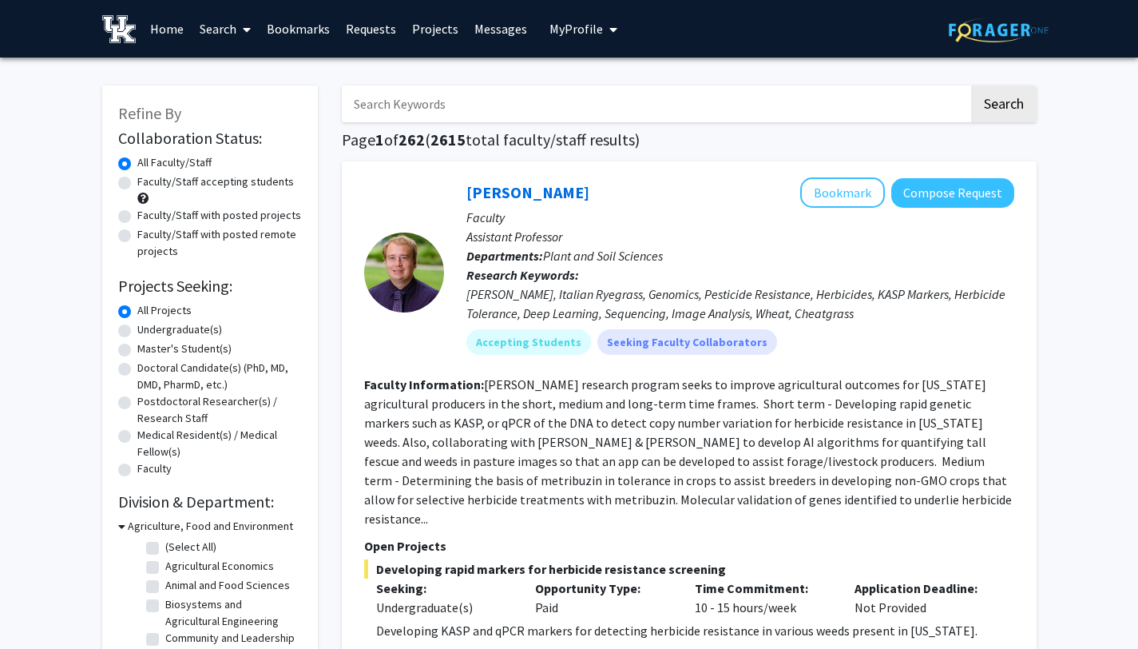
click at [460, 100] on input "Search Keywords" at bounding box center [655, 103] width 627 height 37
type input "carlos lopez"
click at [971, 85] on button "Search" at bounding box center [1004, 103] width 66 height 37
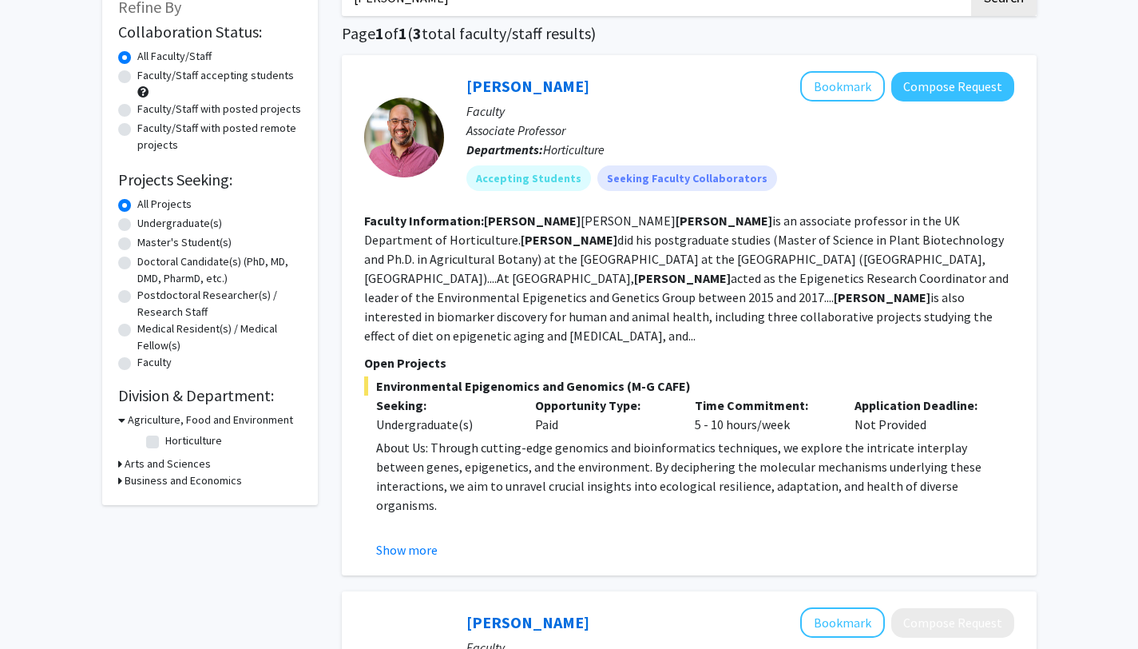
scroll to position [46, 0]
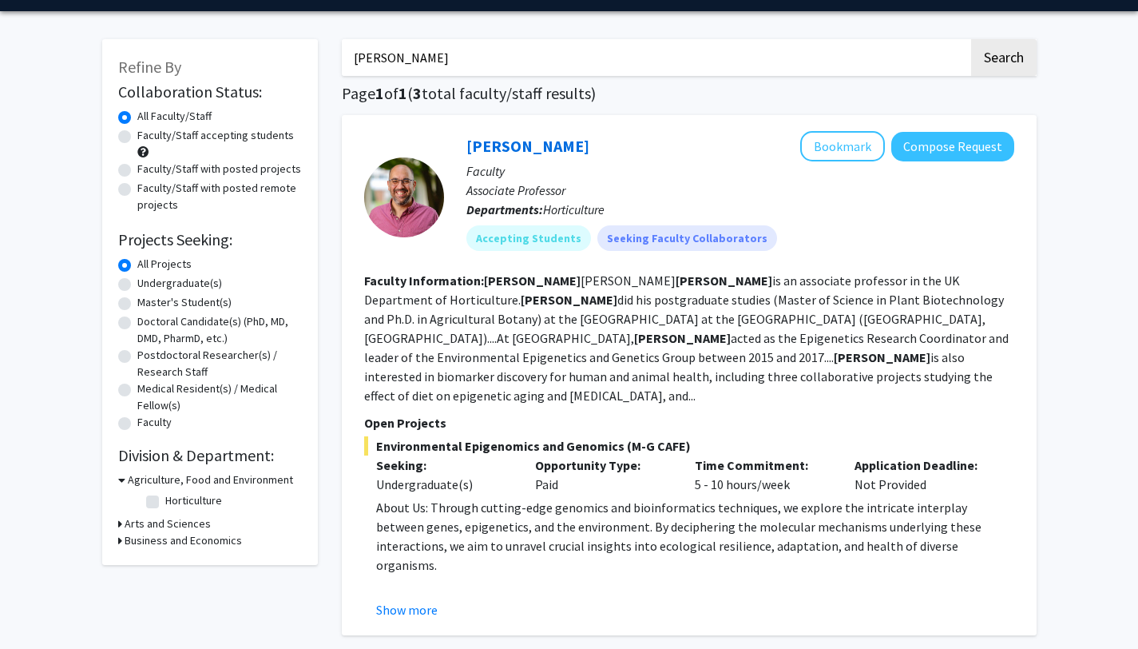
click at [137, 282] on label "Undergraduate(s)" at bounding box center [179, 283] width 85 height 17
click at [137, 282] on input "Undergraduate(s)" at bounding box center [142, 280] width 10 height 10
radio input "true"
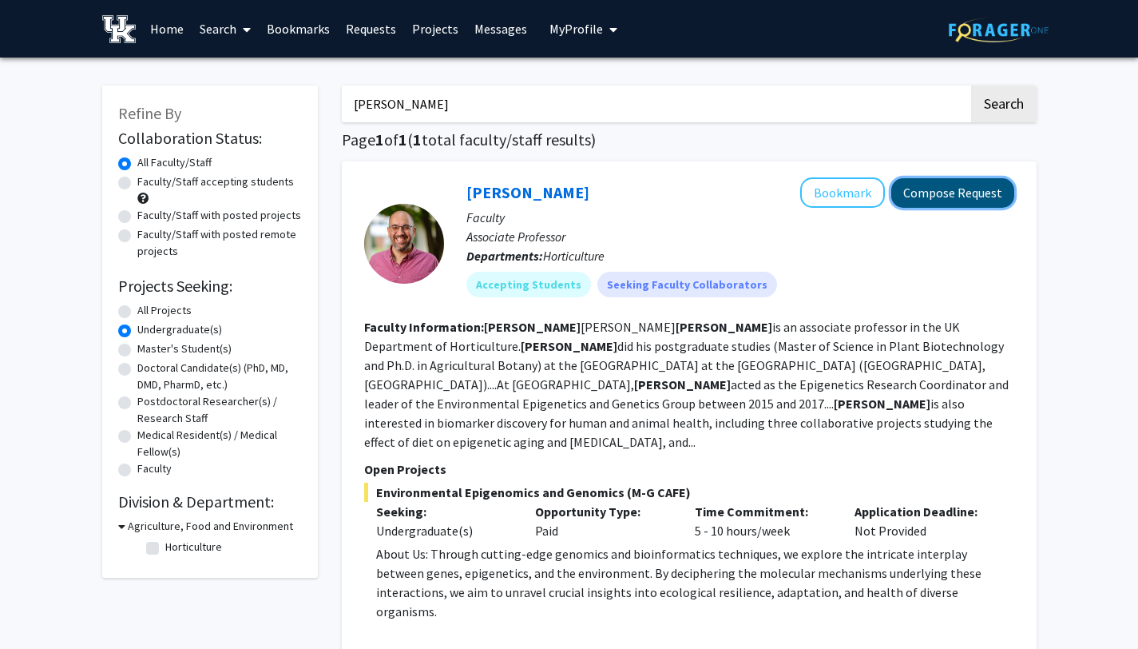
click at [944, 189] on button "Compose Request" at bounding box center [953, 193] width 123 height 30
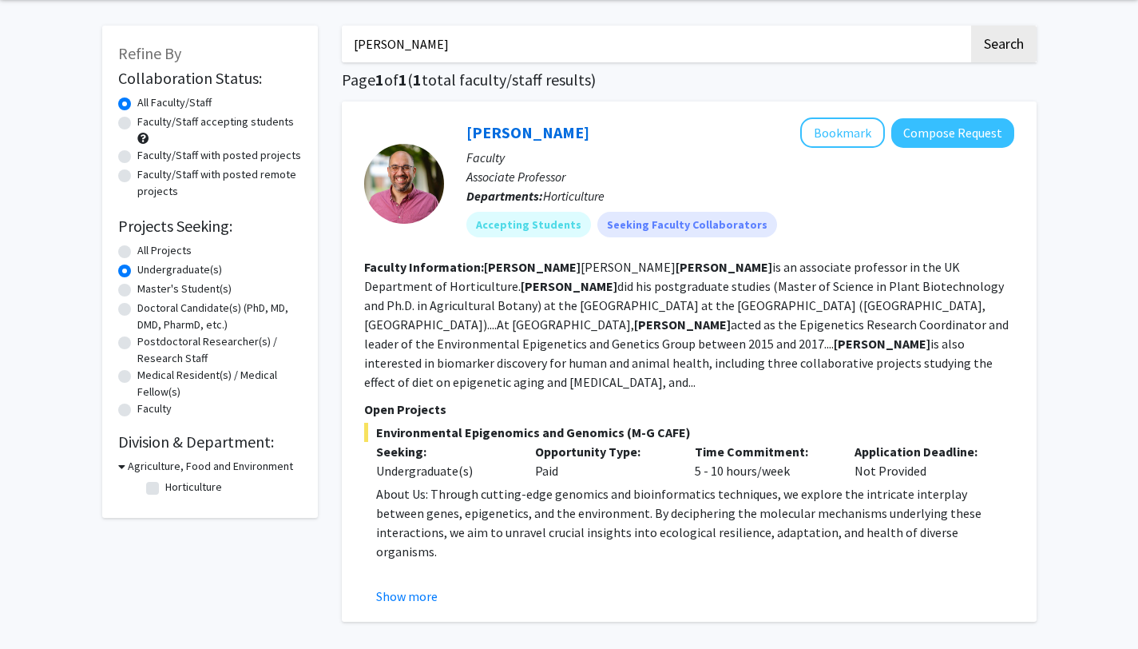
scroll to position [62, 0]
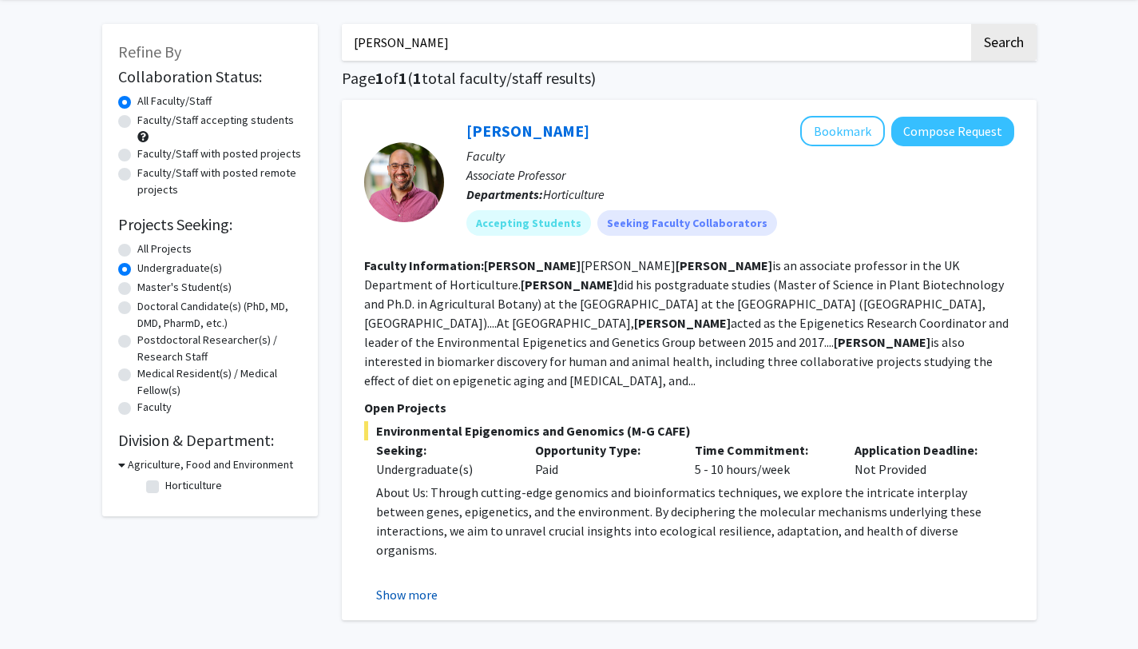
click at [405, 585] on button "Show more" at bounding box center [407, 594] width 62 height 19
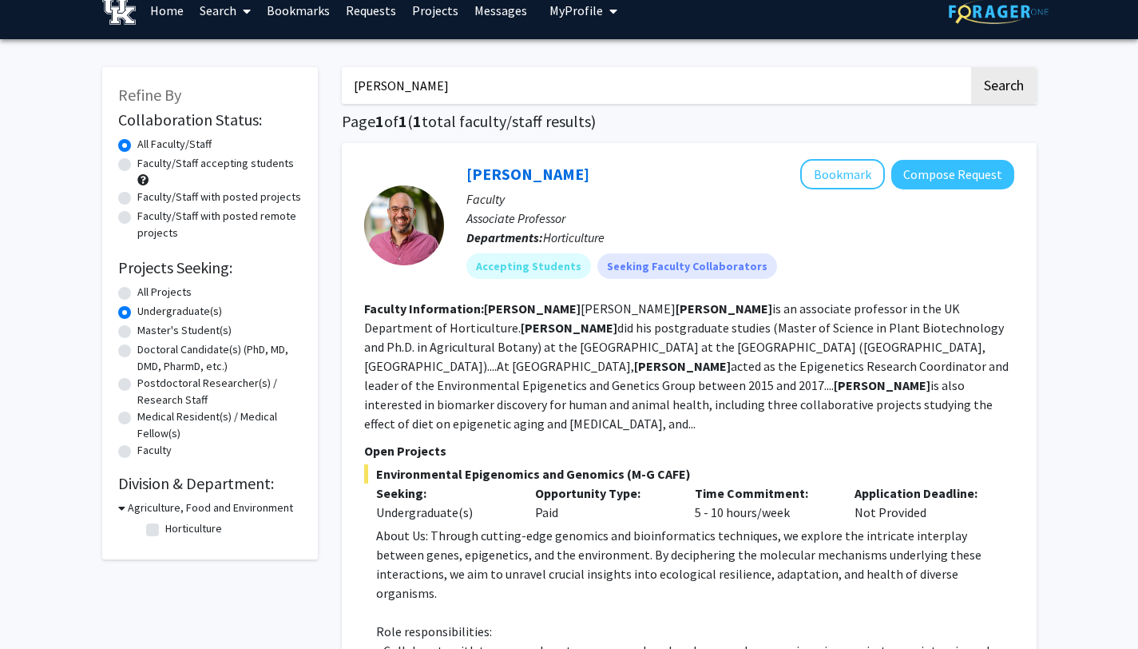
scroll to position [21, 0]
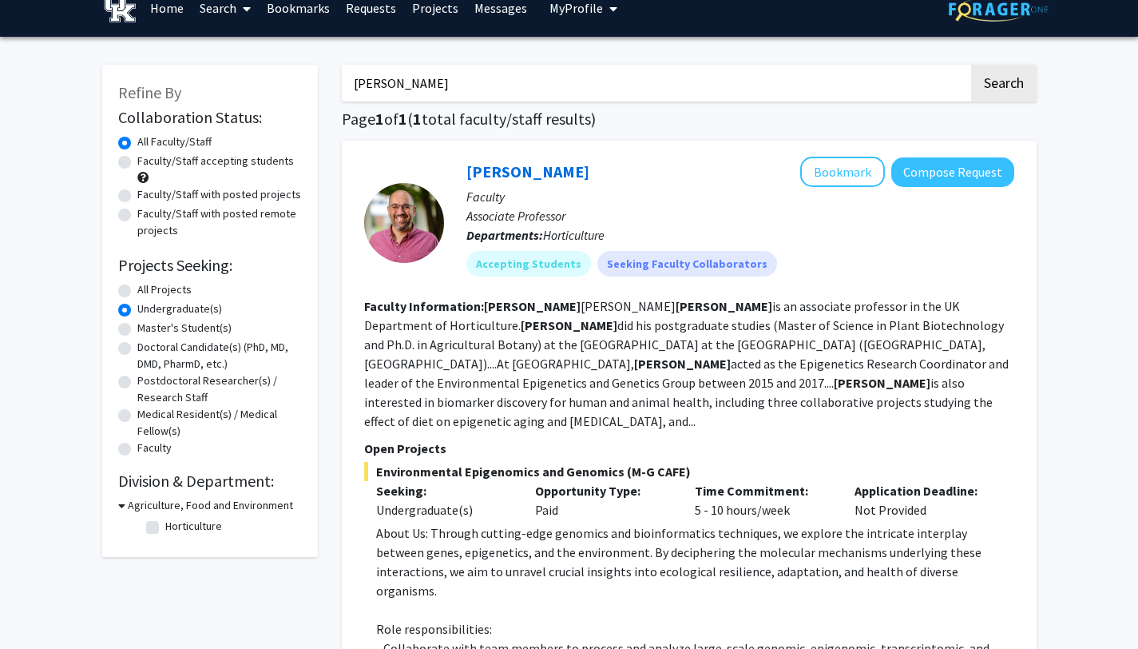
drag, startPoint x: 480, startPoint y: 81, endPoint x: 268, endPoint y: 67, distance: 212.1
click at [268, 67] on div "Refine By Collaboration Status: Collaboration Status All Faculty/Staff Collabor…" at bounding box center [569, 564] width 959 height 1031
type input "airplane"
click at [971, 65] on button "Search" at bounding box center [1004, 83] width 66 height 37
radio input "true"
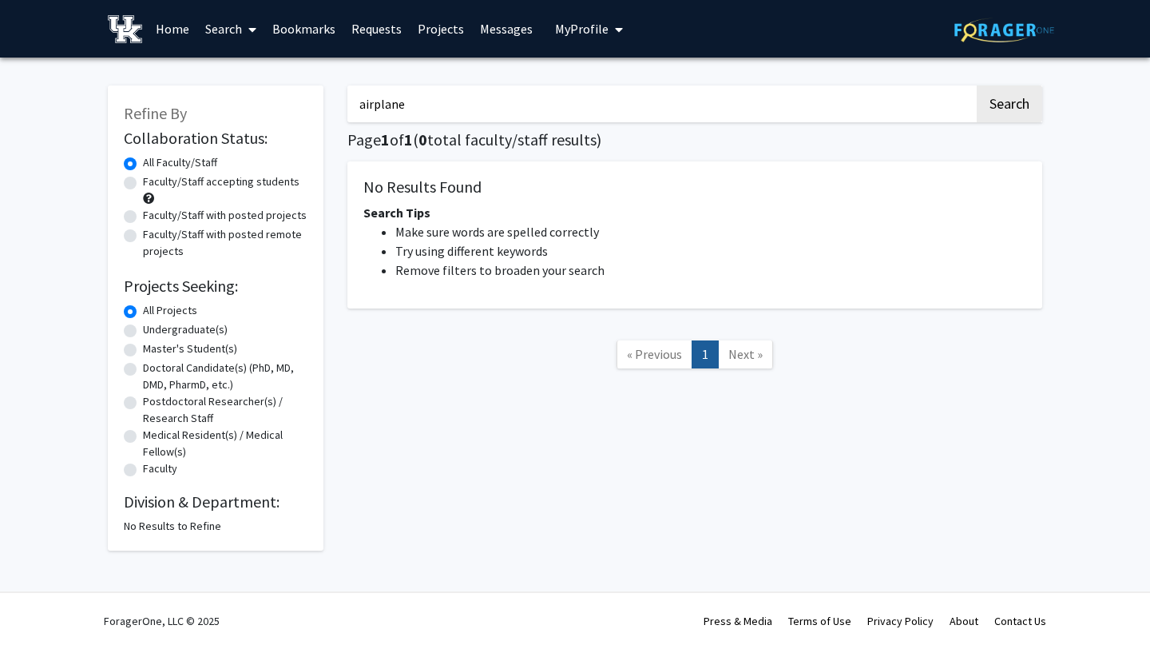
drag, startPoint x: 439, startPoint y: 113, endPoint x: 198, endPoint y: 88, distance: 241.8
click at [198, 88] on div "Refine By Collaboration Status: Collaboration Status All Faculty/Staff Collabor…" at bounding box center [575, 310] width 959 height 481
click at [433, 30] on link "Projects" at bounding box center [441, 29] width 62 height 56
